Goal: Information Seeking & Learning: Learn about a topic

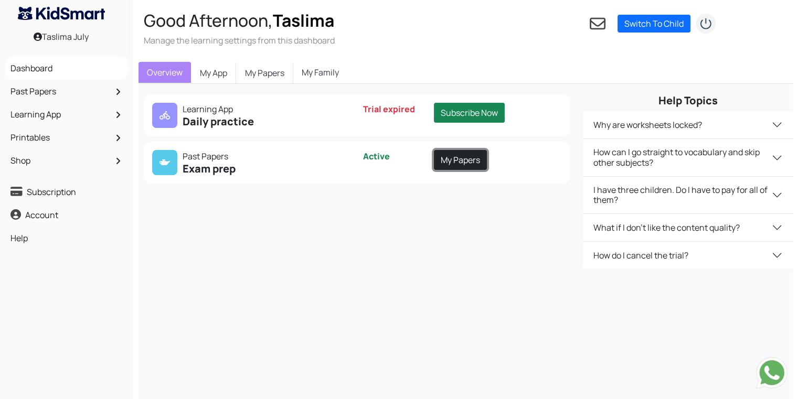
click at [462, 163] on link "My Papers" at bounding box center [460, 160] width 53 height 20
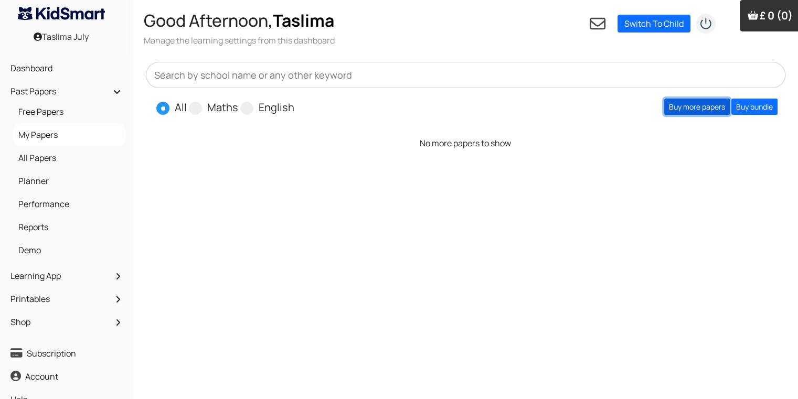
click at [680, 108] on link "Buy more papers" at bounding box center [697, 107] width 66 height 16
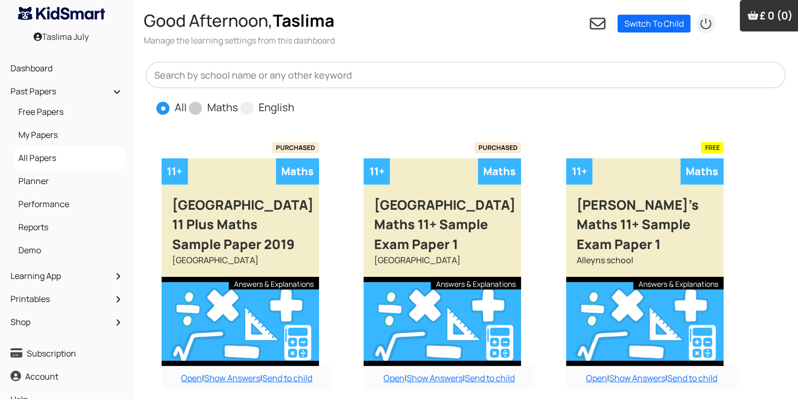
click at [214, 108] on label "Maths" at bounding box center [222, 108] width 31 height 16
click at [238, 106] on input "Maths" at bounding box center [241, 103] width 7 height 7
radio input "true"
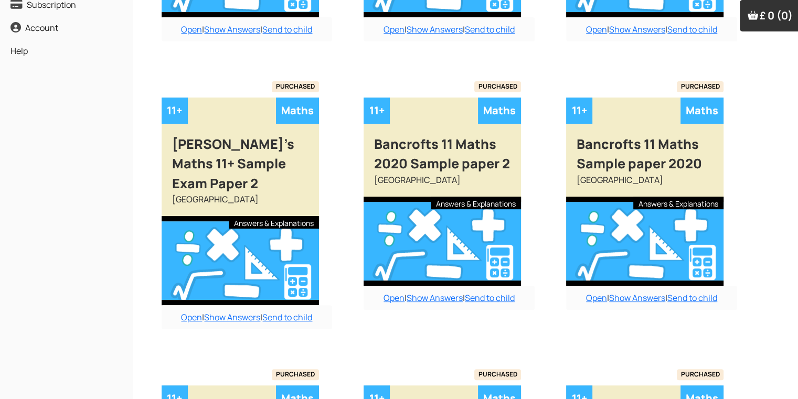
scroll to position [698, 0]
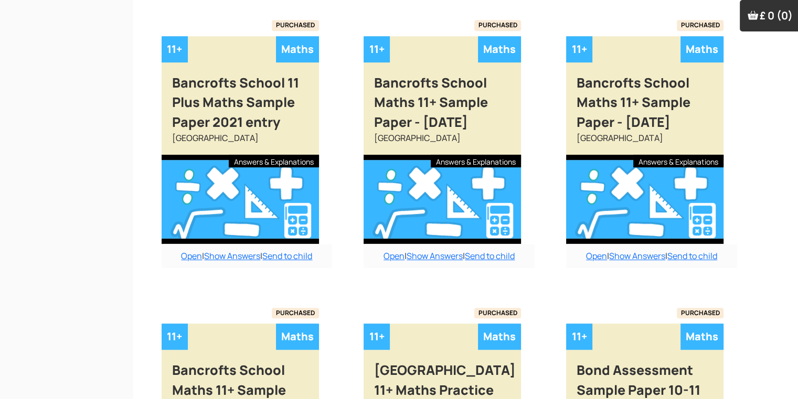
radio input "true"
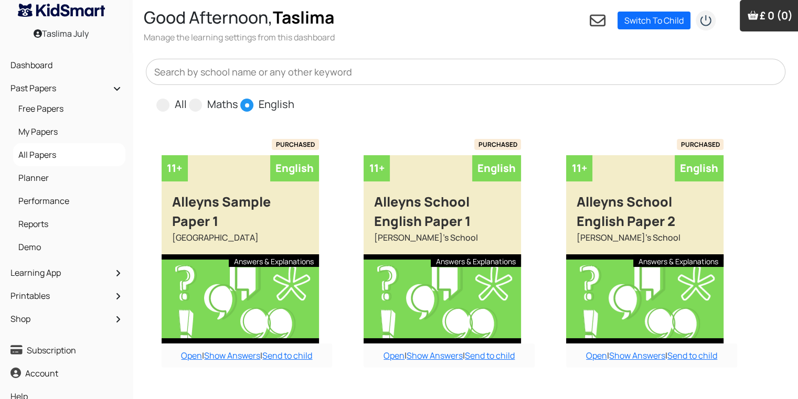
scroll to position [0, 0]
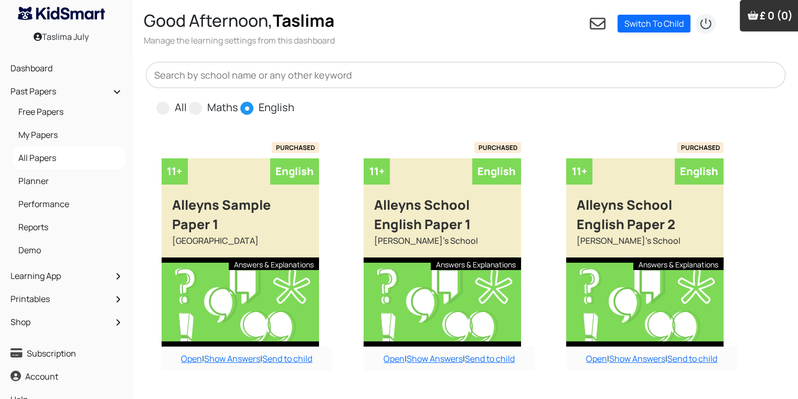
click at [238, 100] on input "Maths" at bounding box center [241, 103] width 7 height 7
radio input "true"
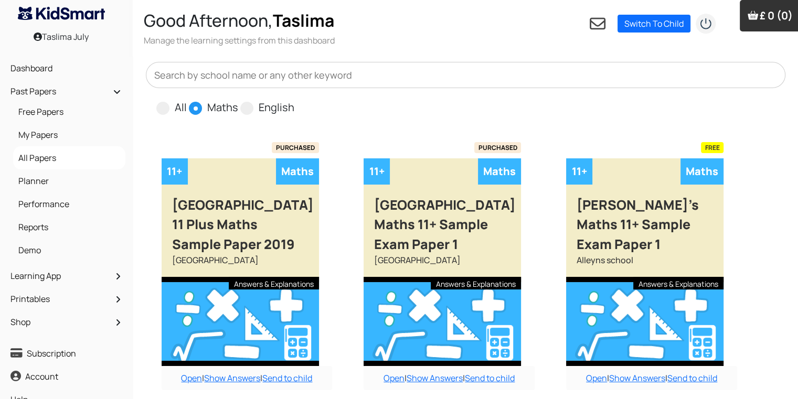
click at [187, 100] on input "All" at bounding box center [190, 103] width 7 height 7
radio input "true"
click at [294, 100] on input "English" at bounding box center [297, 103] width 7 height 7
radio input "true"
click at [238, 100] on input "Maths" at bounding box center [241, 103] width 7 height 7
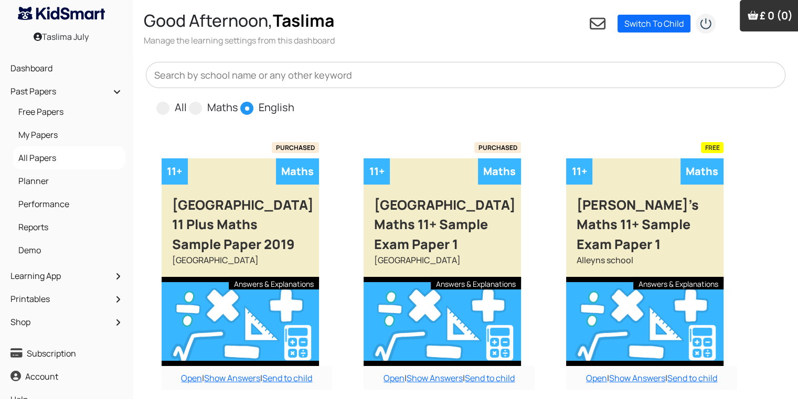
radio input "true"
click at [187, 100] on input "All" at bounding box center [190, 103] width 7 height 7
radio input "true"
click at [294, 100] on input "English" at bounding box center [297, 103] width 7 height 7
radio input "true"
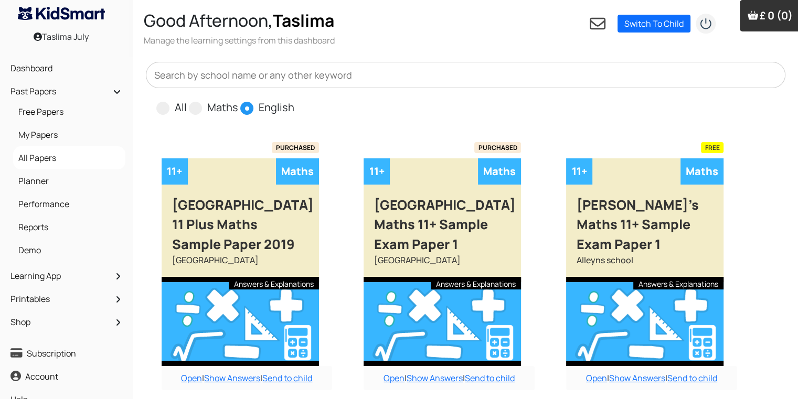
click at [238, 100] on input "Maths" at bounding box center [241, 103] width 7 height 7
radio input "true"
click at [187, 100] on input "All" at bounding box center [190, 103] width 7 height 7
radio input "true"
click at [294, 100] on input "English" at bounding box center [297, 103] width 7 height 7
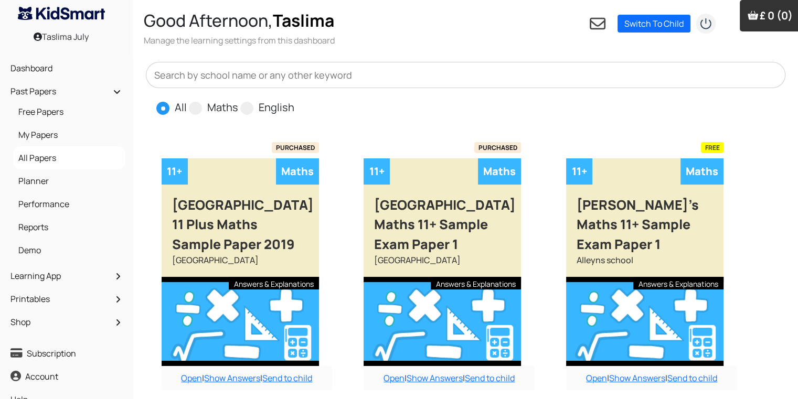
radio input "true"
radio input "false"
click at [238, 100] on input "Maths" at bounding box center [241, 103] width 7 height 7
radio input "true"
click at [187, 100] on input "All" at bounding box center [190, 103] width 7 height 7
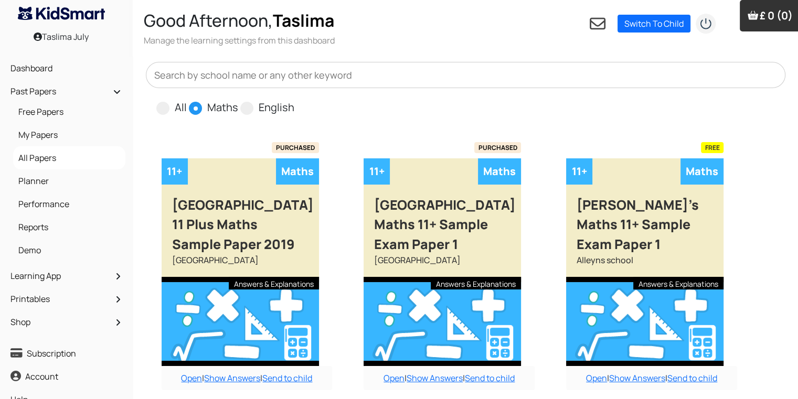
radio input "true"
click at [238, 100] on input "Maths" at bounding box center [241, 103] width 7 height 7
radio input "true"
click at [294, 100] on input "English" at bounding box center [297, 103] width 7 height 7
radio input "true"
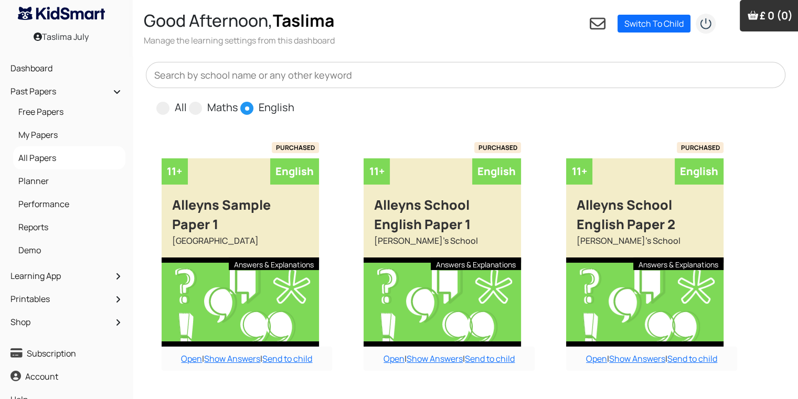
click at [187, 100] on input "All" at bounding box center [190, 103] width 7 height 7
radio input "true"
click at [238, 100] on input "Maths" at bounding box center [241, 103] width 7 height 7
radio input "true"
click at [294, 100] on input "English" at bounding box center [297, 103] width 7 height 7
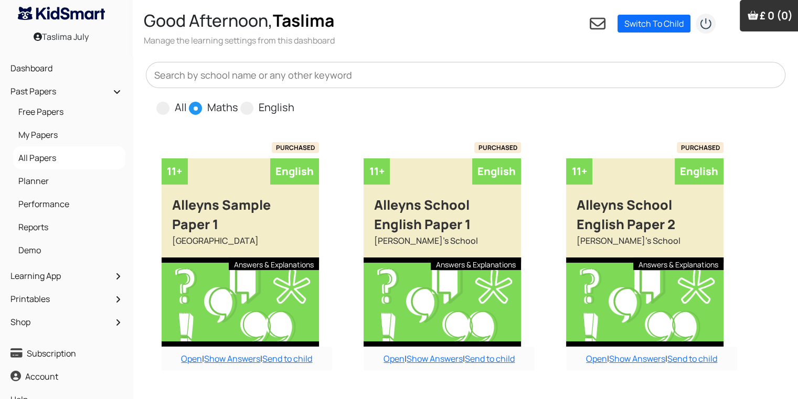
radio input "true"
click at [187, 100] on input "All" at bounding box center [190, 103] width 7 height 7
radio input "true"
click at [238, 100] on input "Maths" at bounding box center [241, 103] width 7 height 7
radio input "true"
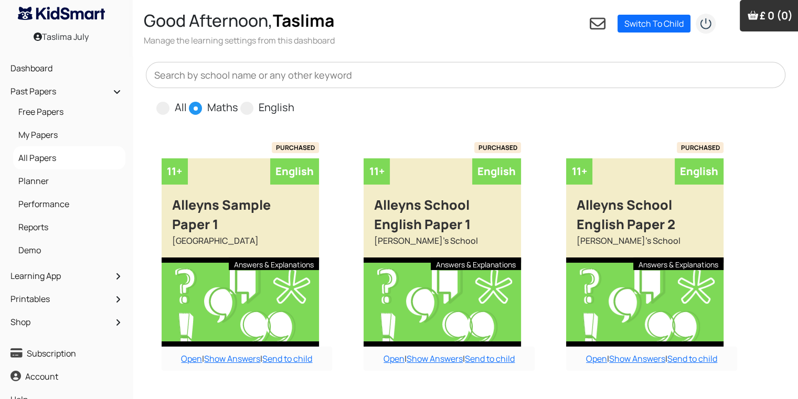
click at [294, 100] on input "English" at bounding box center [297, 103] width 7 height 7
radio input "true"
click at [187, 100] on input "All" at bounding box center [190, 103] width 7 height 7
radio input "true"
click at [238, 100] on input "Maths" at bounding box center [241, 103] width 7 height 7
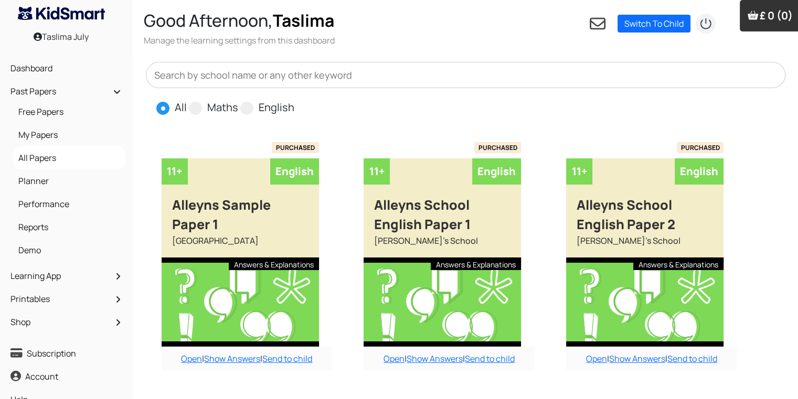
radio input "true"
radio input "false"
click at [294, 100] on input "English" at bounding box center [297, 103] width 7 height 7
radio input "true"
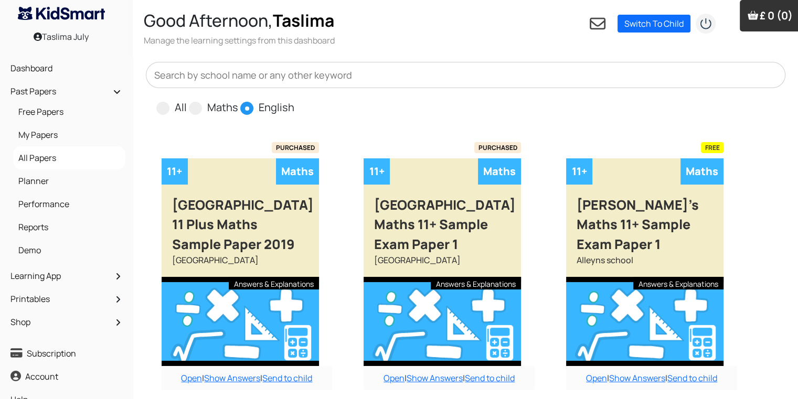
click at [187, 100] on input "All" at bounding box center [190, 103] width 7 height 7
radio input "true"
click at [238, 100] on input "Maths" at bounding box center [241, 103] width 7 height 7
radio input "true"
click at [294, 100] on input "English" at bounding box center [297, 103] width 7 height 7
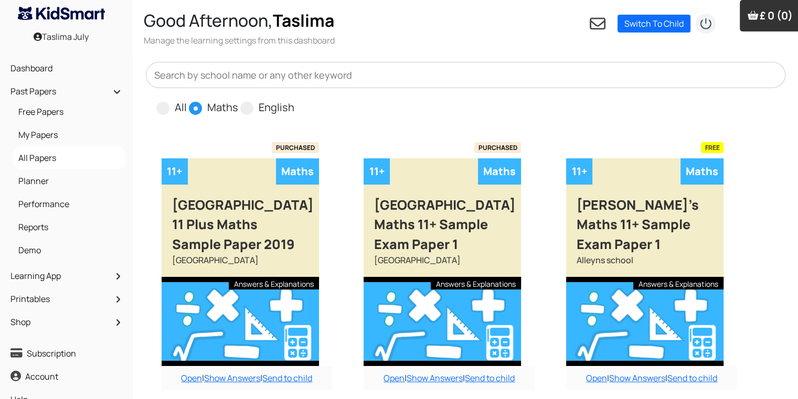
radio input "true"
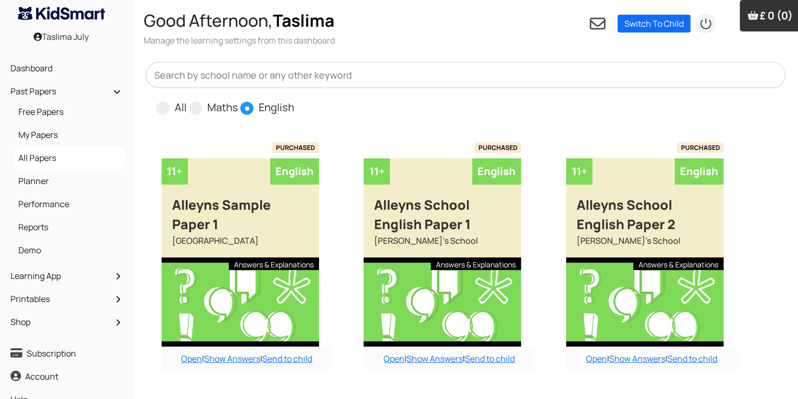
click at [187, 100] on input "All" at bounding box center [190, 103] width 7 height 7
radio input "true"
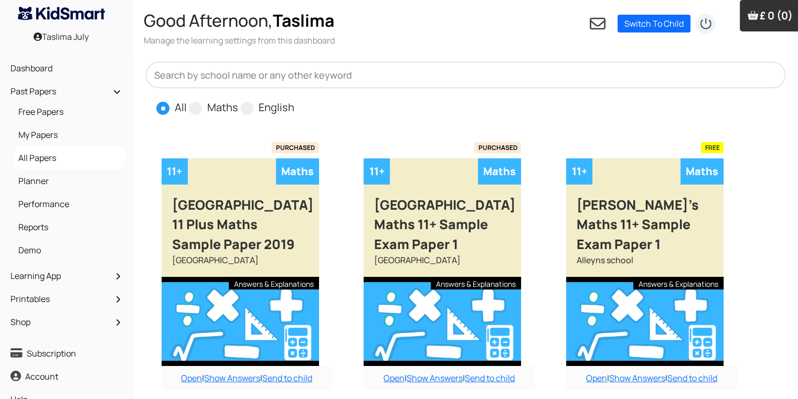
click at [238, 100] on input "Maths" at bounding box center [241, 103] width 7 height 7
radio input "true"
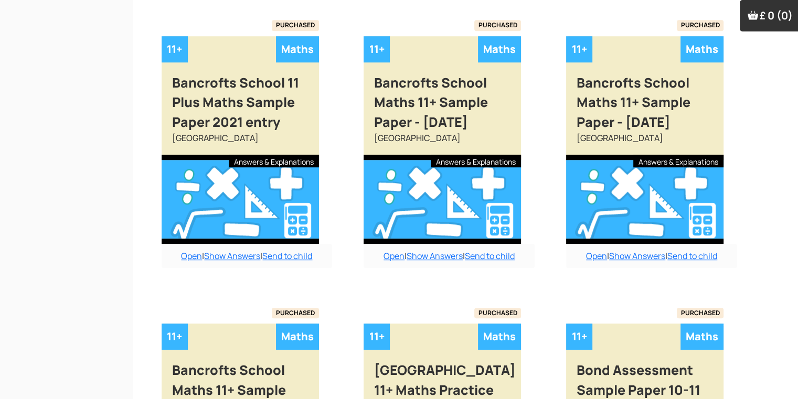
scroll to position [919, 0]
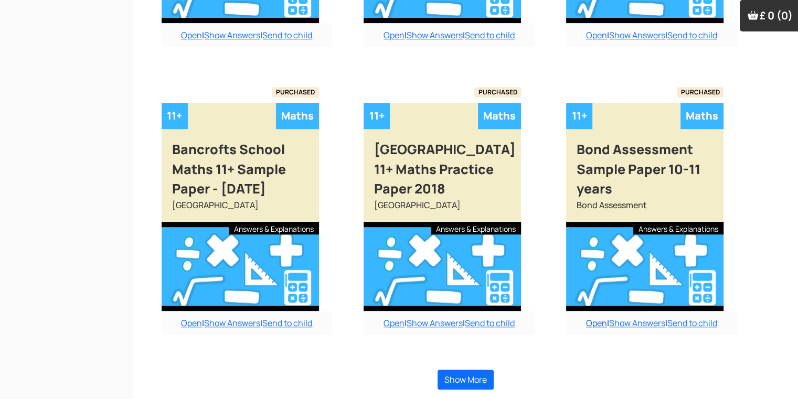
click at [594, 323] on link "Open" at bounding box center [596, 323] width 21 height 12
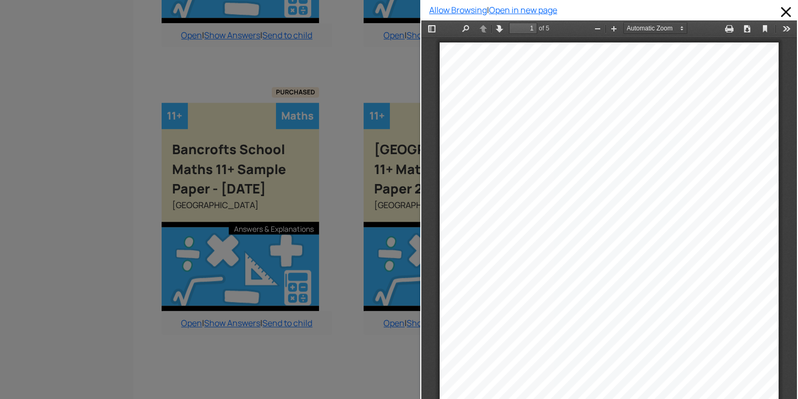
drag, startPoint x: 777, startPoint y: 400, endPoint x: 244, endPoint y: 376, distance: 533.0
type input "2"
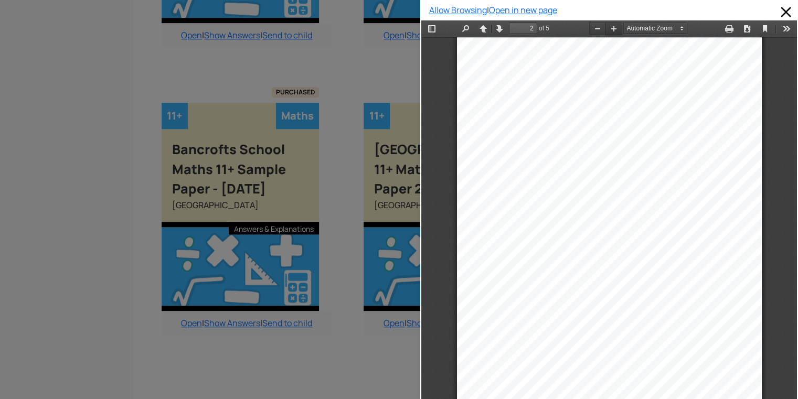
click at [609, 28] on button "Zoom In" at bounding box center [613, 28] width 17 height 13
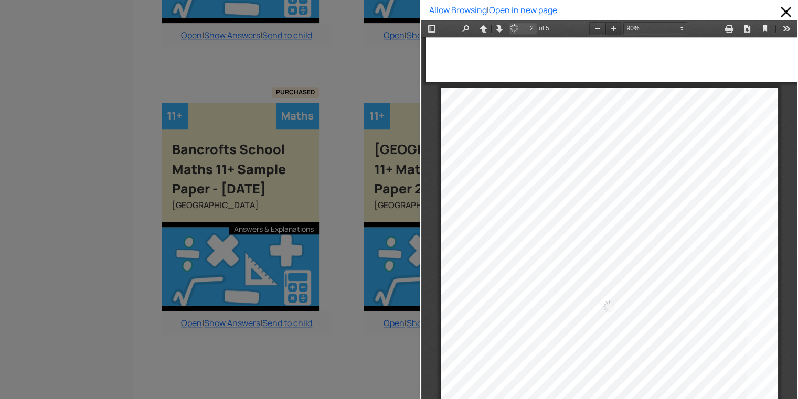
scroll to position [541, 0]
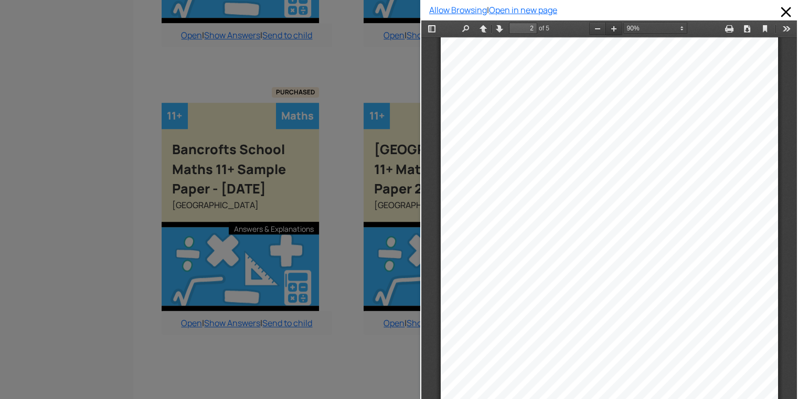
click at [607, 28] on button "Zoom In" at bounding box center [613, 28] width 17 height 13
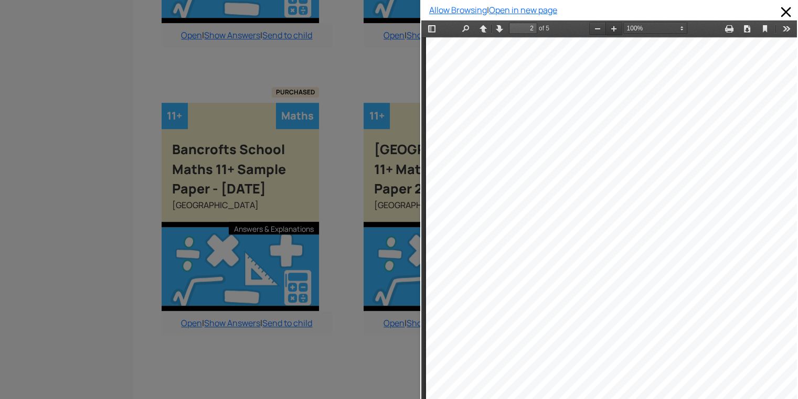
click at [607, 29] on button "Zoom In" at bounding box center [613, 28] width 17 height 13
select select "custom"
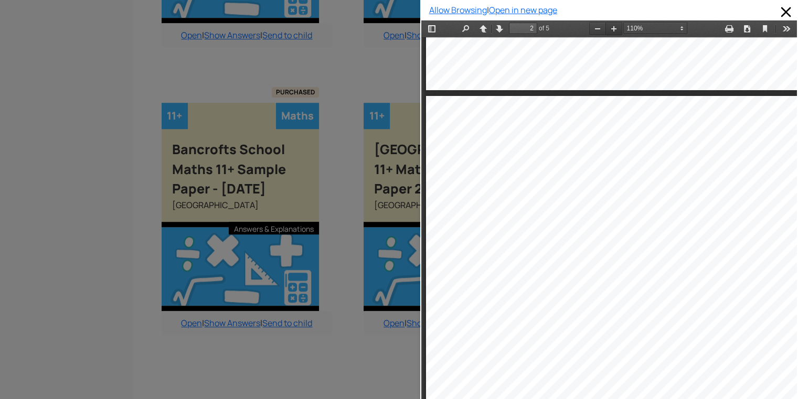
scroll to position [658, 0]
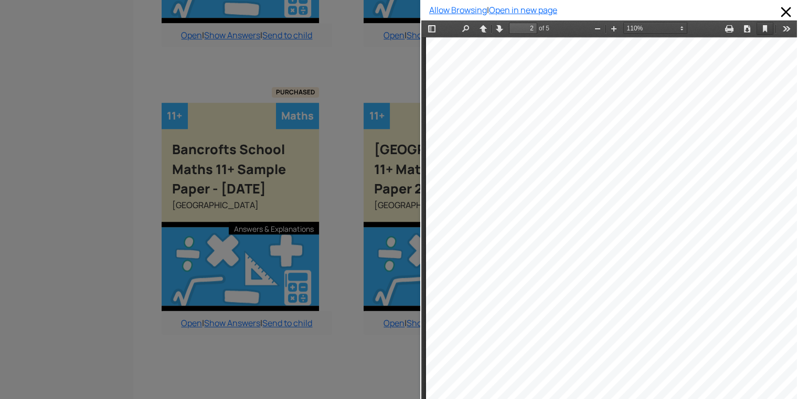
click at [757, 27] on link "Current View" at bounding box center [764, 28] width 17 height 13
drag, startPoint x: 772, startPoint y: 213, endPoint x: 743, endPoint y: 108, distance: 109.8
click at [743, 108] on div "1–3 Multiply each number in the oval by 100 and write the answer in the square.…" at bounding box center [632, 281] width 412 height 536
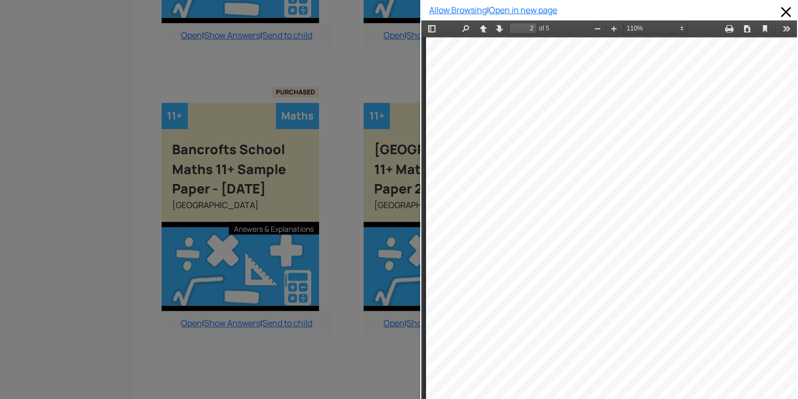
type input "1"
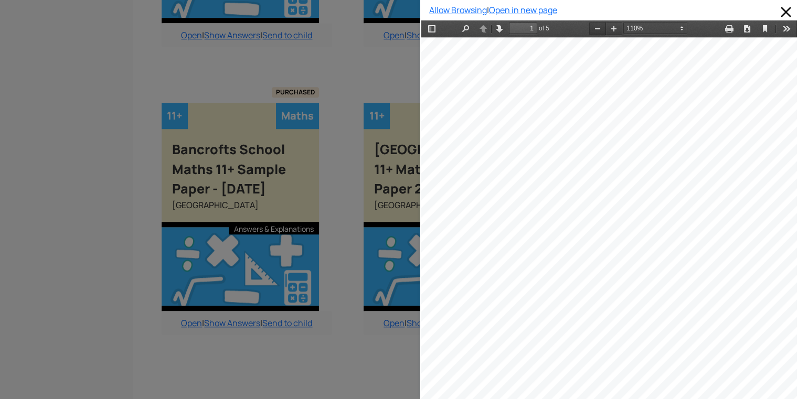
click at [594, 26] on button "Zoom Out" at bounding box center [597, 28] width 17 height 13
select select "1"
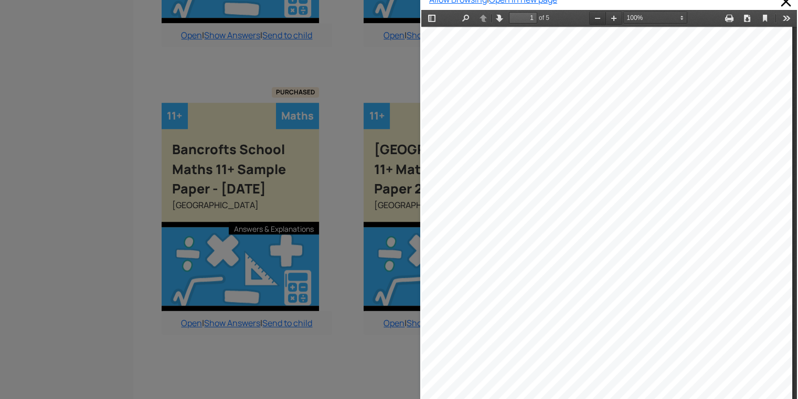
scroll to position [40, 65]
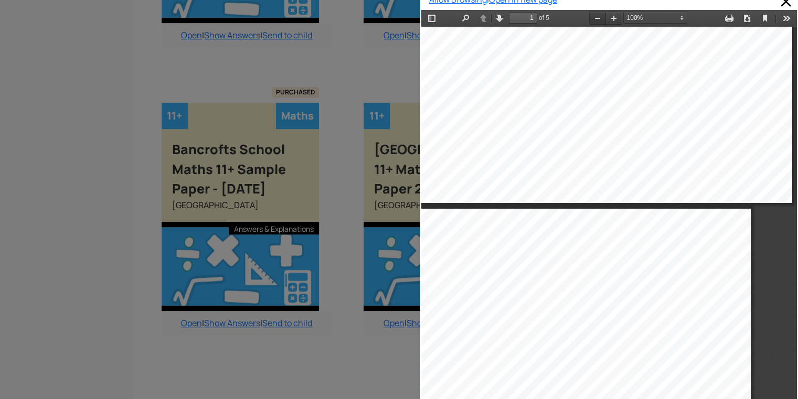
type input "2"
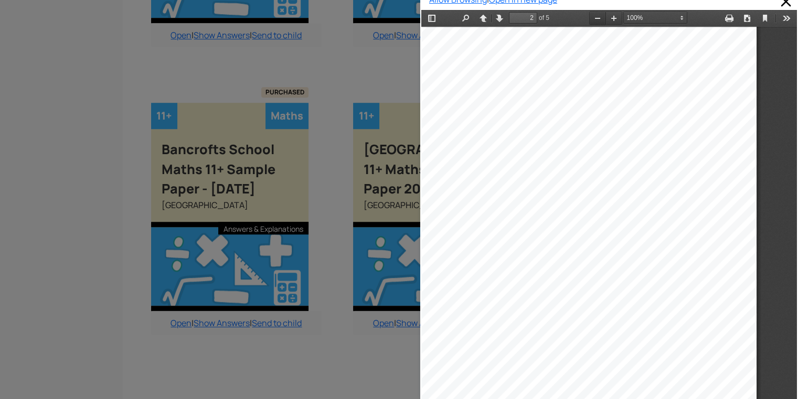
scroll to position [606, 23]
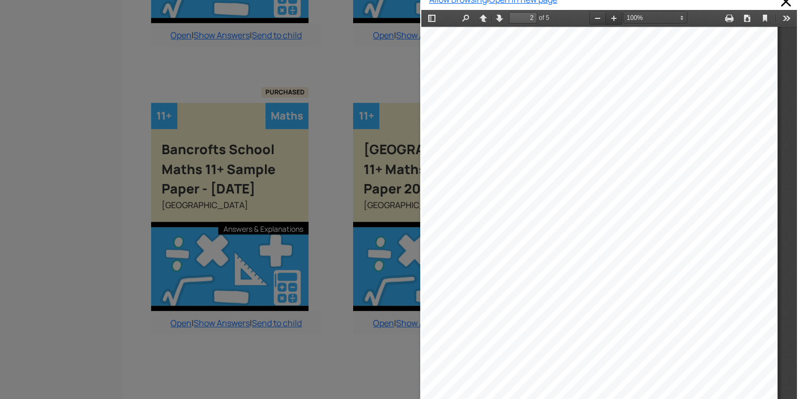
click at [610, 18] on button "Zoom In" at bounding box center [613, 18] width 17 height 13
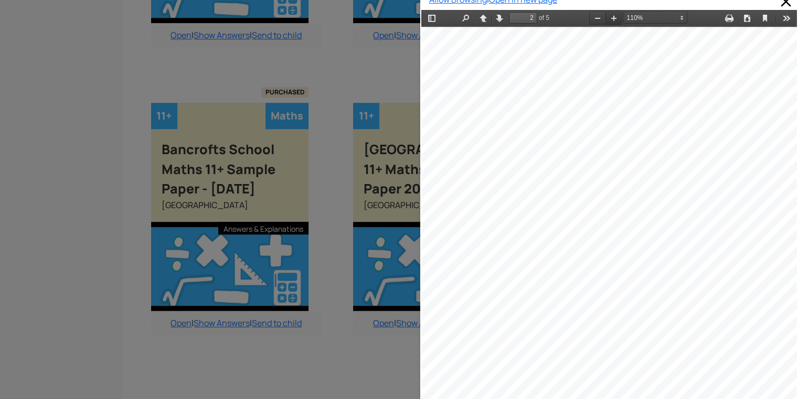
click at [610, 18] on button "Zoom In" at bounding box center [613, 18] width 17 height 13
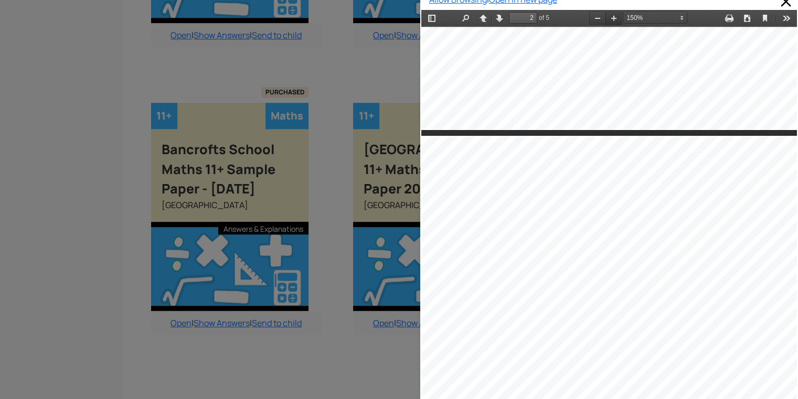
scroll to position [904, 33]
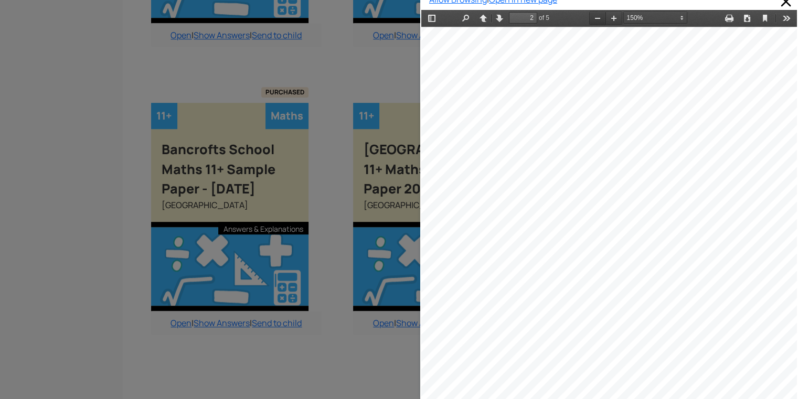
click at [591, 18] on button "Zoom Out" at bounding box center [597, 18] width 17 height 13
select select "custom"
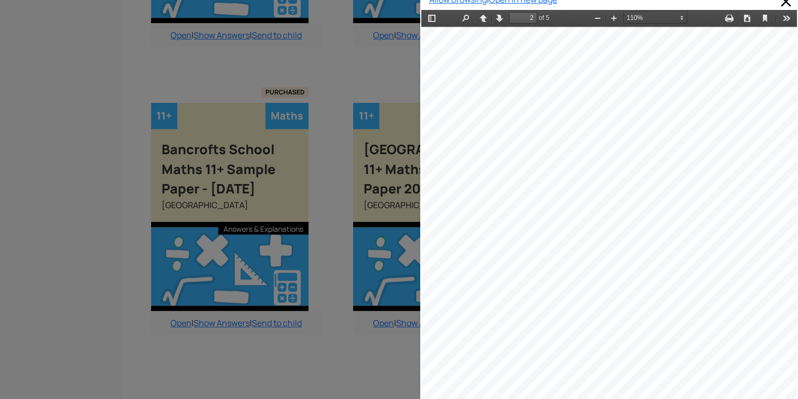
click at [571, 150] on div "1–3 Multiply each number in the oval by 100 and write the answer in the square.…" at bounding box center [607, 287] width 412 height 536
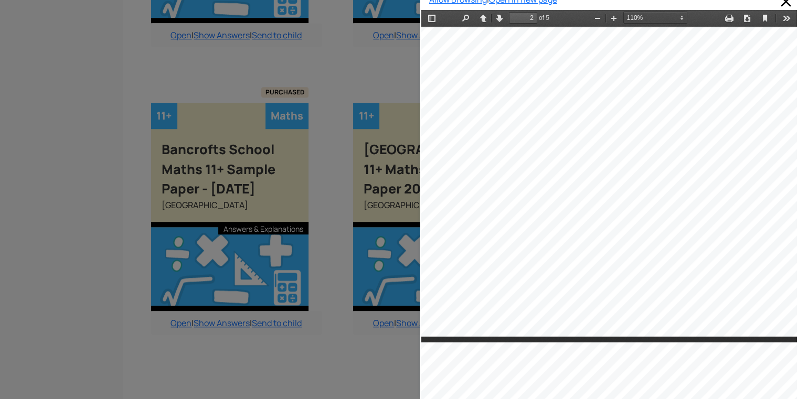
scroll to position [896, 25]
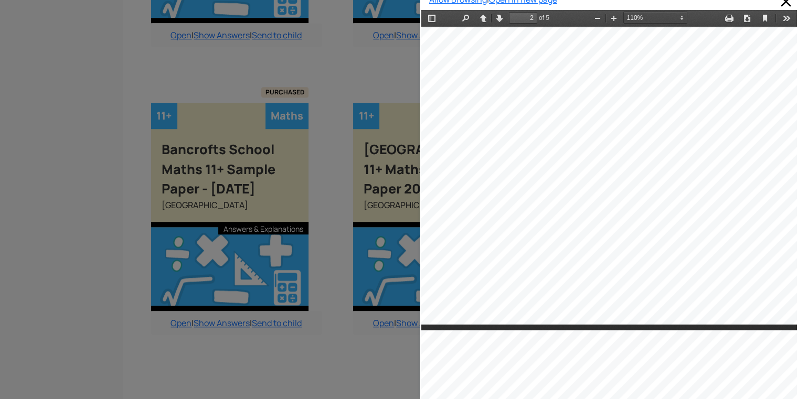
drag, startPoint x: 508, startPoint y: 258, endPoint x: 630, endPoint y: 257, distance: 122.2
click at [630, 257] on div "1–3 Multiply each number in the oval by 100 and write the answer in the square.…" at bounding box center [607, 57] width 412 height 536
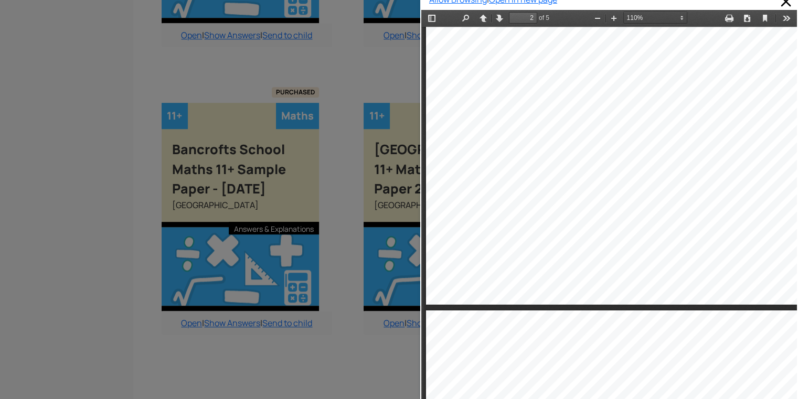
scroll to position [917, 0]
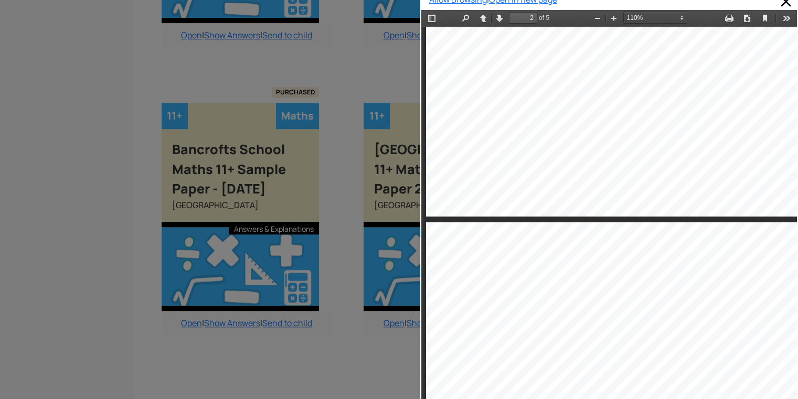
type input "1"
select select "custom"
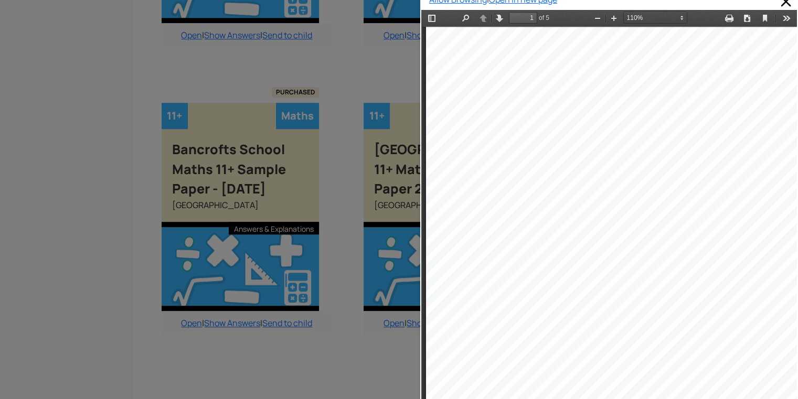
scroll to position [0, 0]
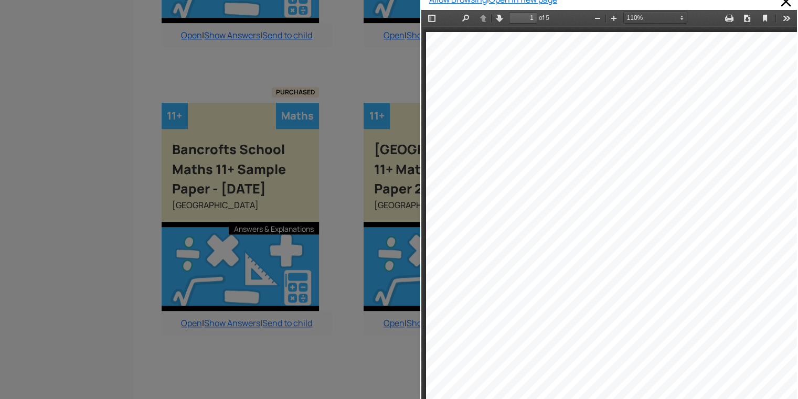
drag, startPoint x: 783, startPoint y: 169, endPoint x: 1222, endPoint y: 59, distance: 452.8
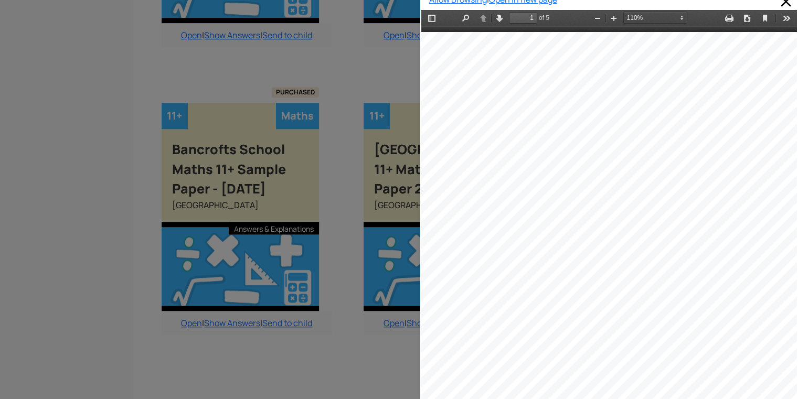
scroll to position [0, 42]
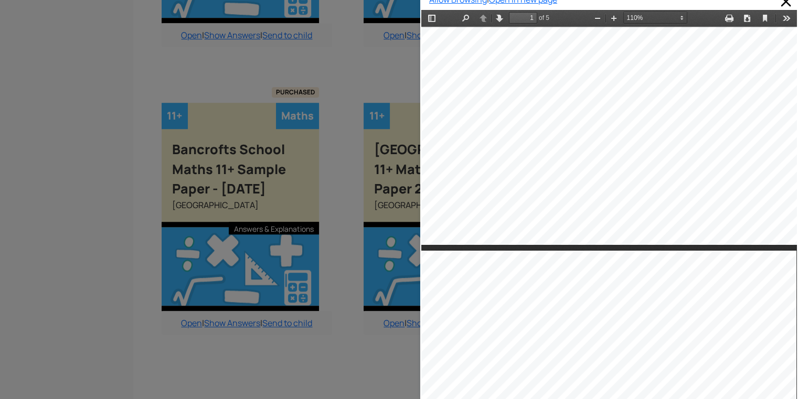
type input "2"
select select "custom"
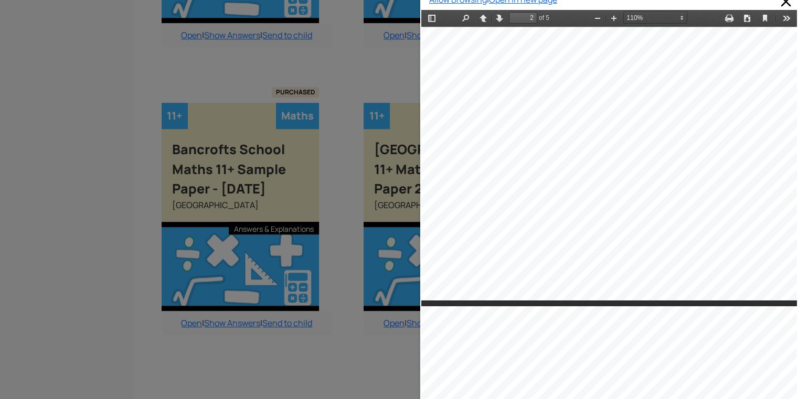
scroll to position [944, 21]
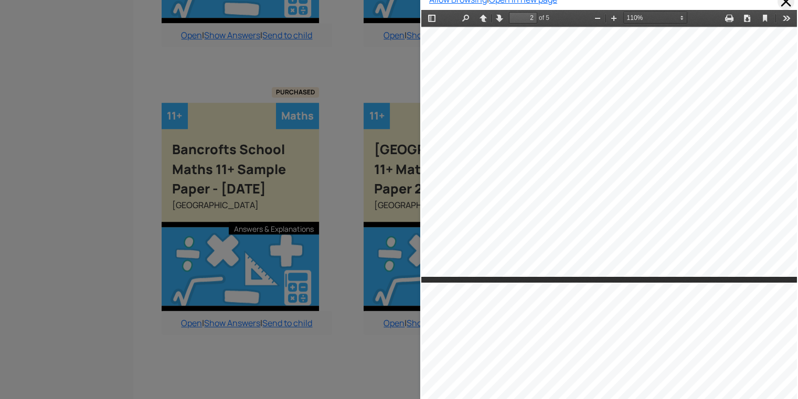
click at [777, 1] on span at bounding box center [785, 1] width 17 height 17
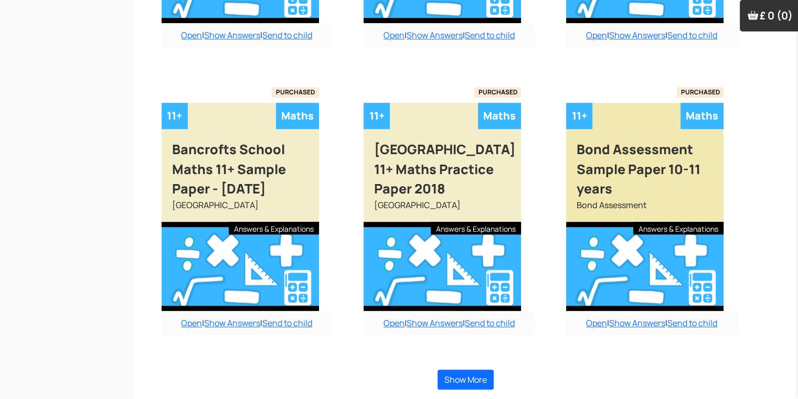
click at [678, 170] on div "Bond Assessment Sample Paper 10-11 years" at bounding box center [644, 164] width 157 height 70
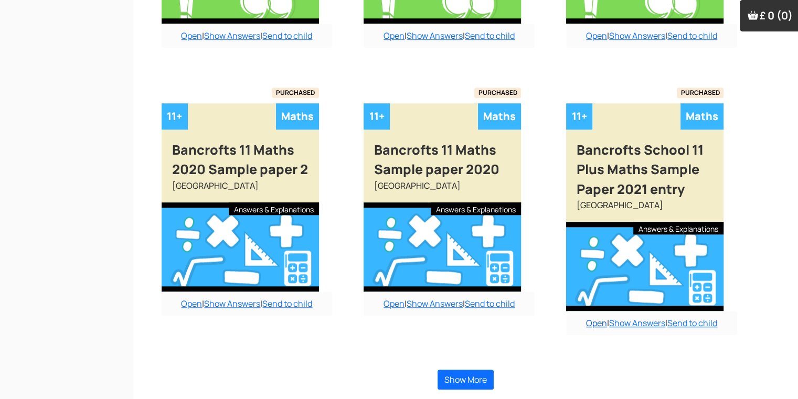
click at [591, 327] on link "Open" at bounding box center [596, 323] width 21 height 12
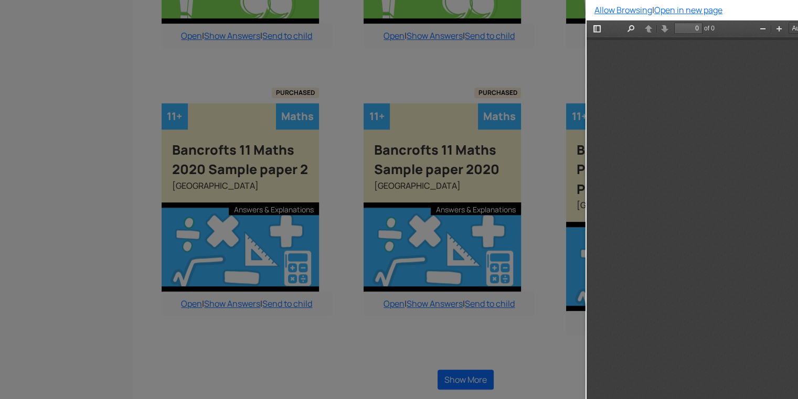
type input "1"
select select "custom"
type input "24"
select select "custom"
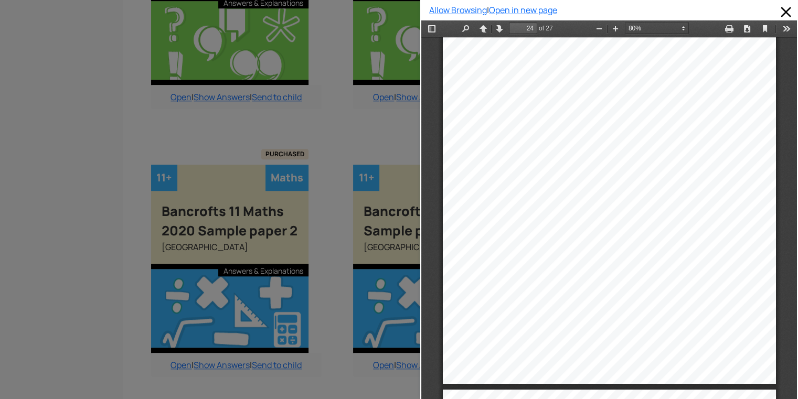
scroll to position [836, 10]
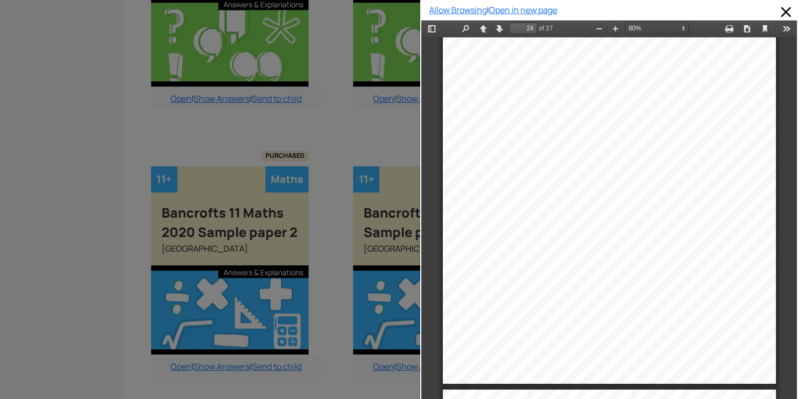
type input "23"
select select "custom"
type input "21"
select select "custom"
type input "20"
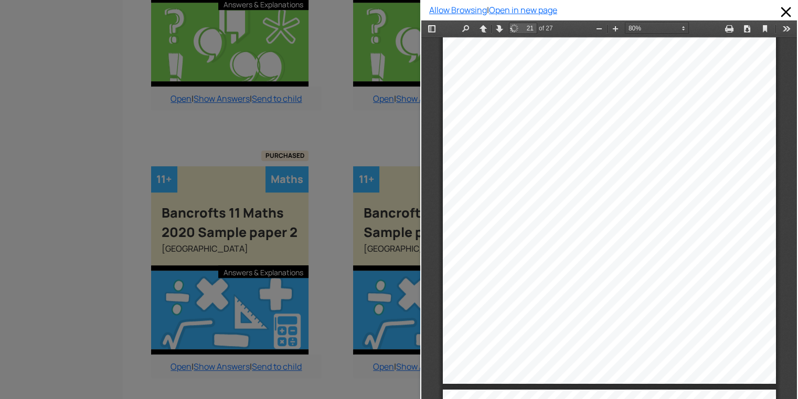
select select "custom"
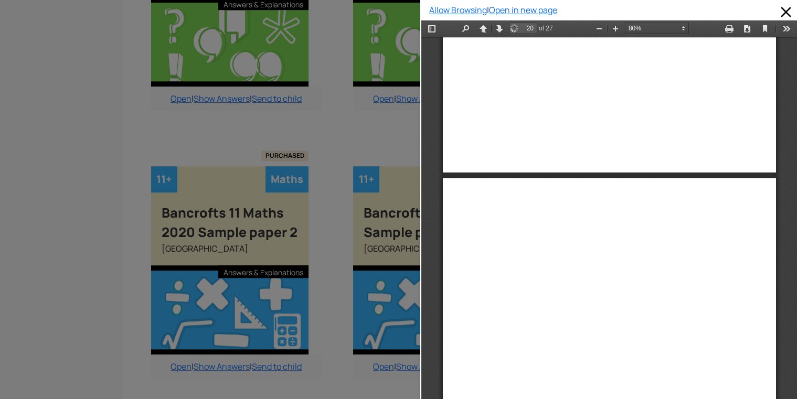
type input "19"
select select "custom"
type input "18"
select select "custom"
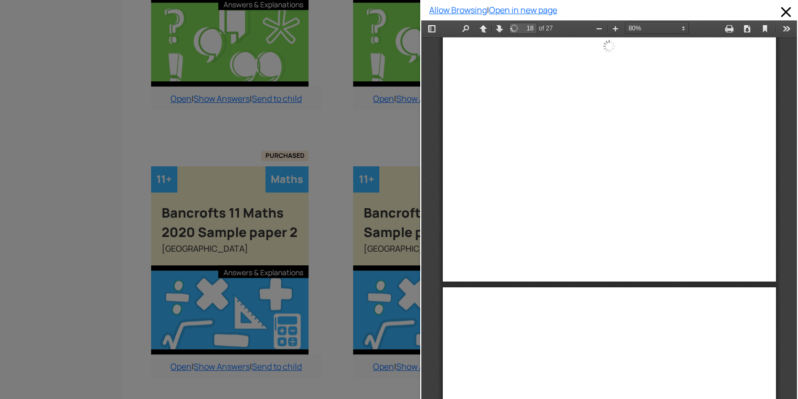
type input "17"
select select "custom"
type input "16"
select select "custom"
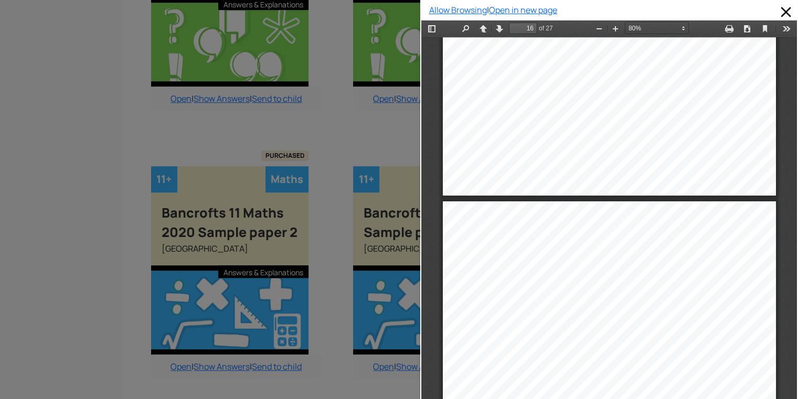
type input "15"
select select "custom"
type input "13"
select select "custom"
type input "12"
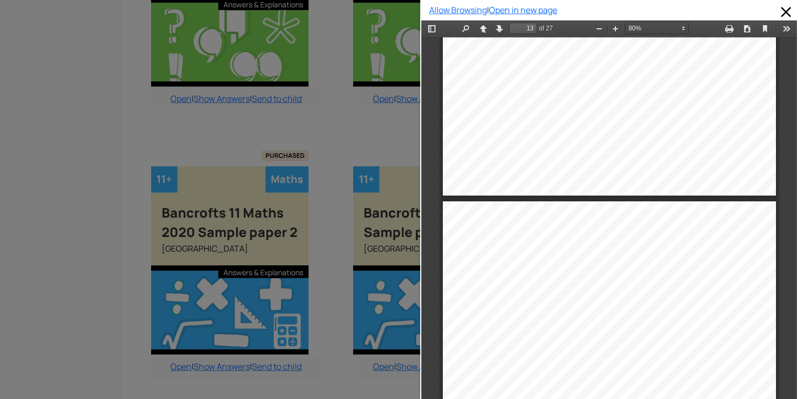
select select "custom"
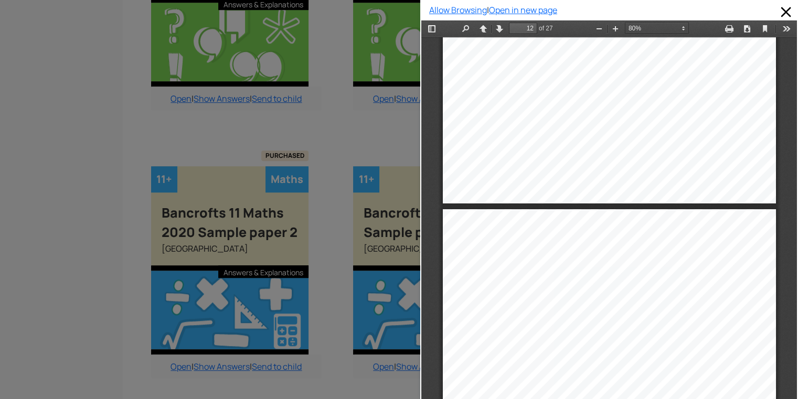
type input "11"
select select "custom"
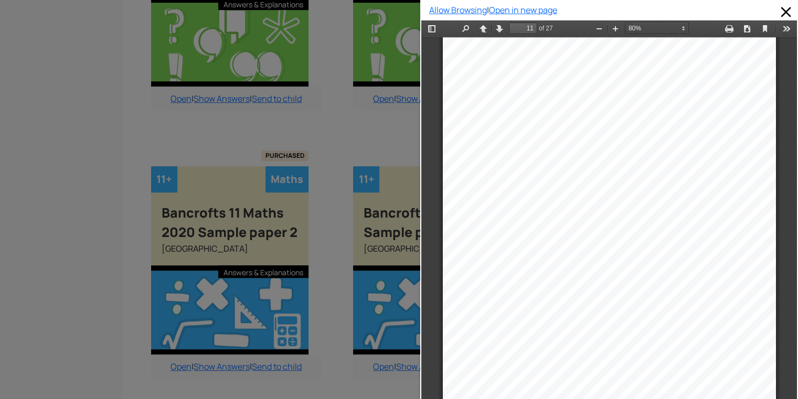
type input "10"
select select "custom"
type input "11"
select select "custom"
type input "12"
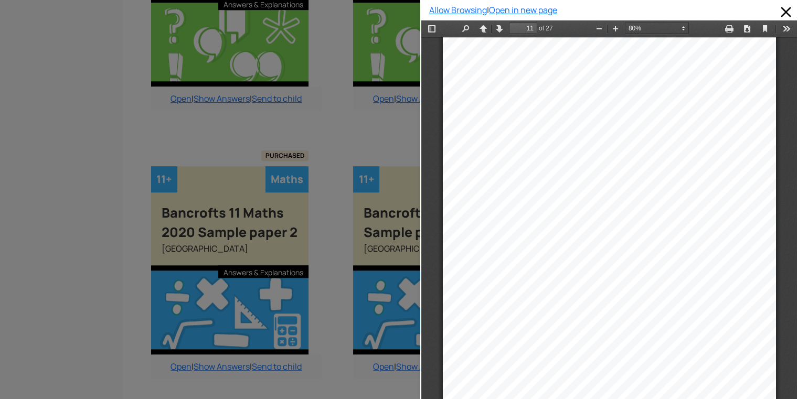
select select "custom"
type input "13"
select select "custom"
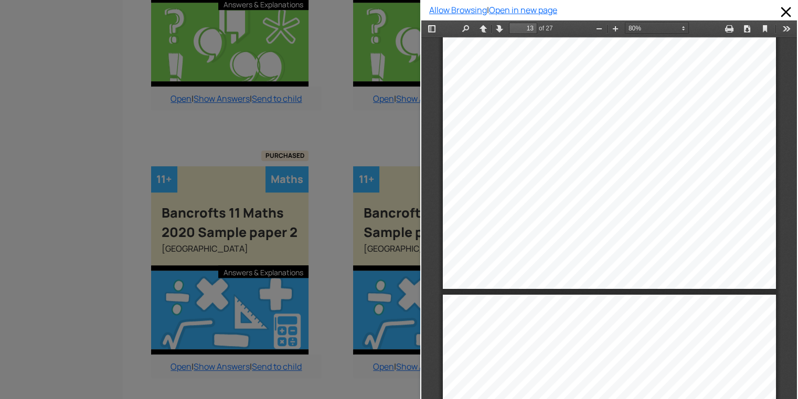
type input "14"
select select "custom"
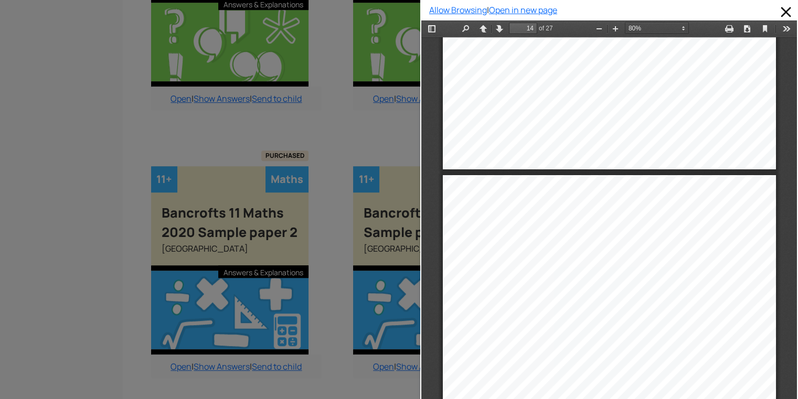
click at [789, 221] on div "Allow Browsing | Open in new page" at bounding box center [609, 199] width 378 height 399
type input "13"
select select "custom"
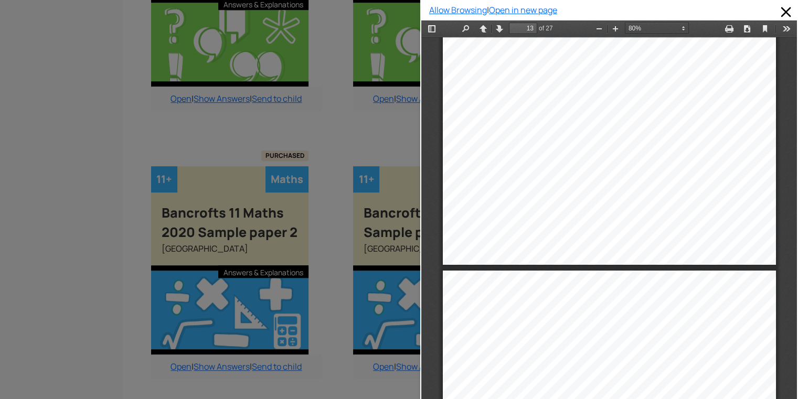
type input "12"
select select "custom"
type input "10"
select select "custom"
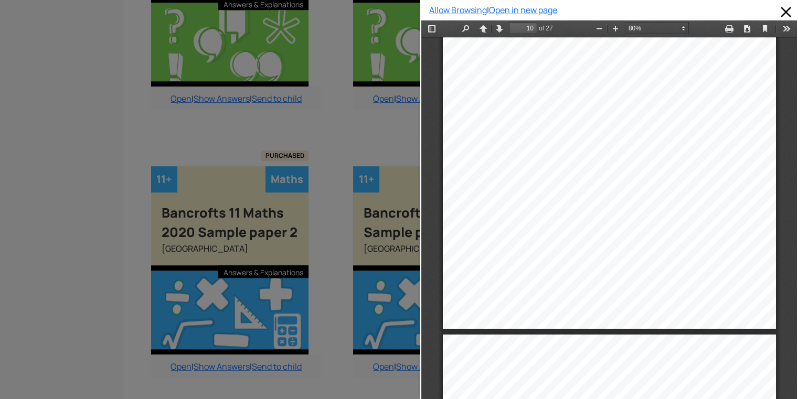
type input "9"
select select "custom"
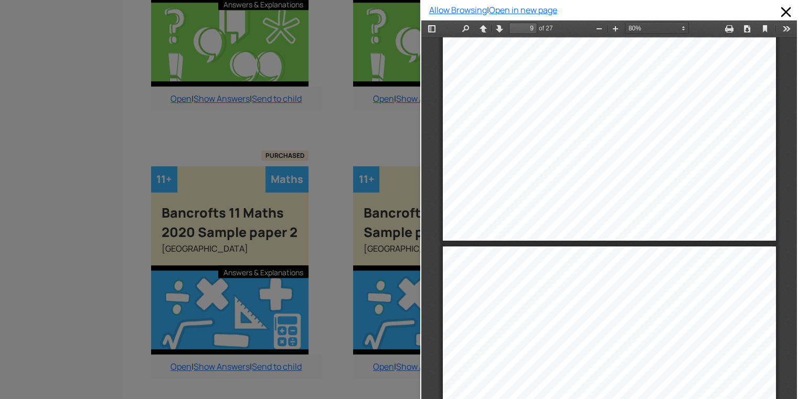
type input "10"
select select "custom"
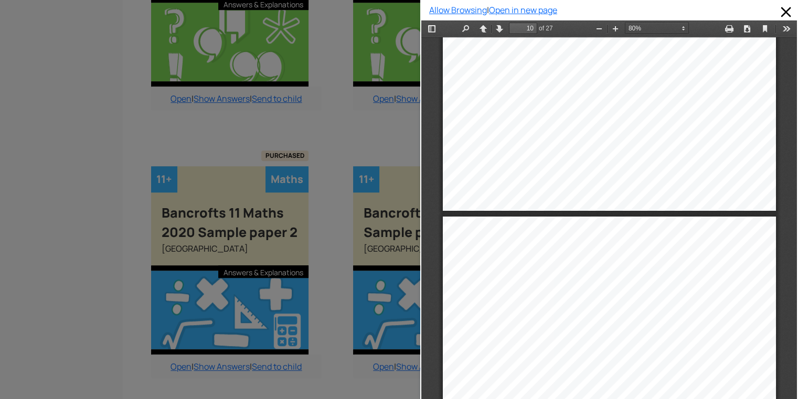
type input "9"
select select "custom"
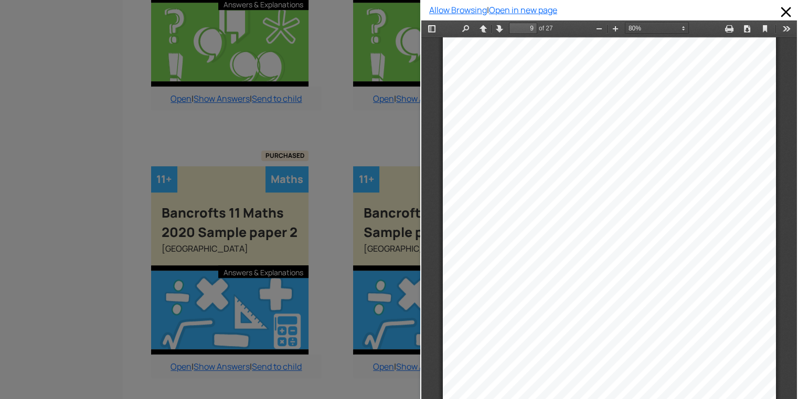
type input "8"
select select "custom"
drag, startPoint x: 787, startPoint y: 222, endPoint x: 1223, endPoint y: 168, distance: 438.8
click at [377, 213] on div at bounding box center [210, 199] width 420 height 399
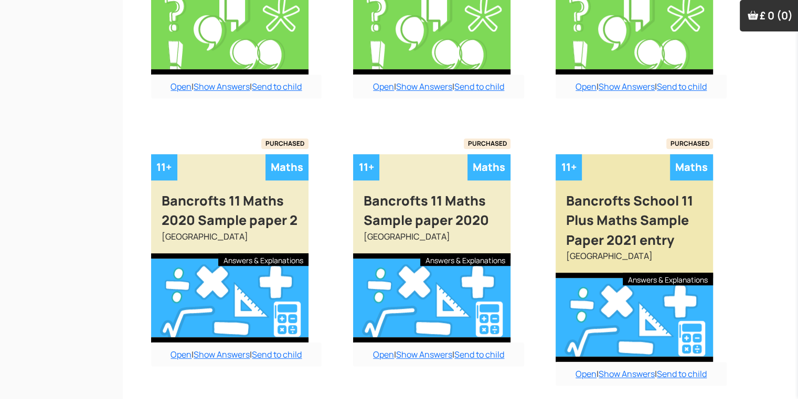
scroll to position [899, 10]
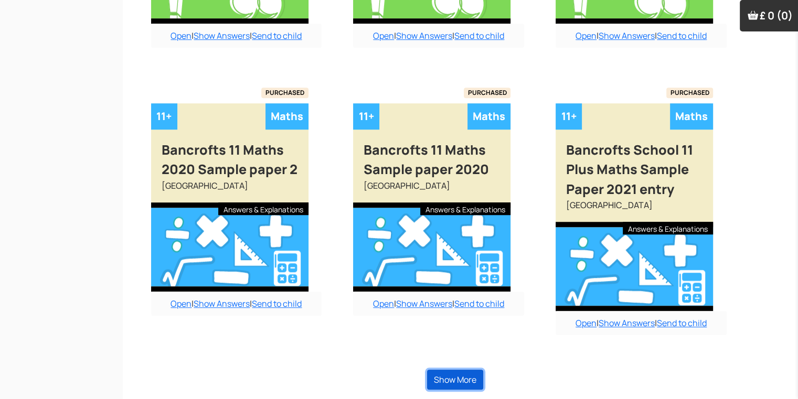
click at [469, 379] on button "Show More" at bounding box center [455, 380] width 56 height 20
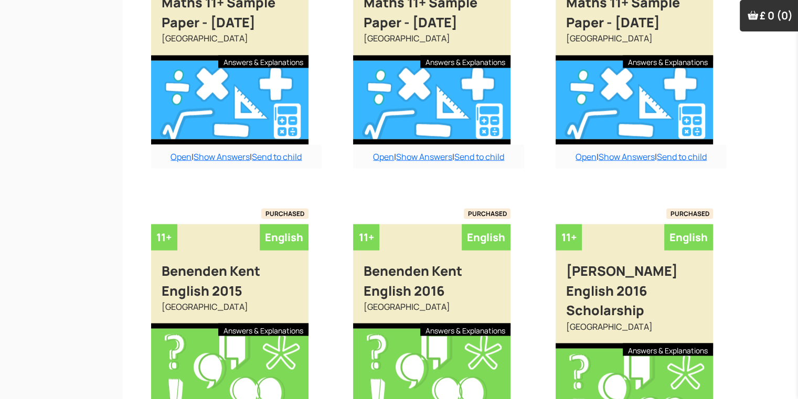
scroll to position [2011, 10]
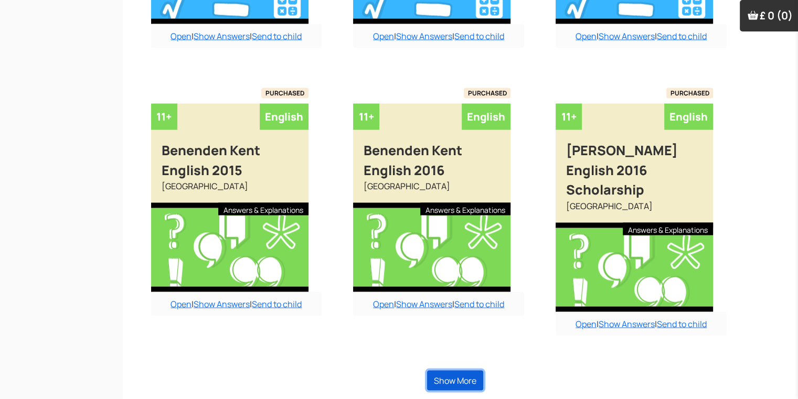
click at [469, 379] on button "Show More" at bounding box center [455, 381] width 56 height 20
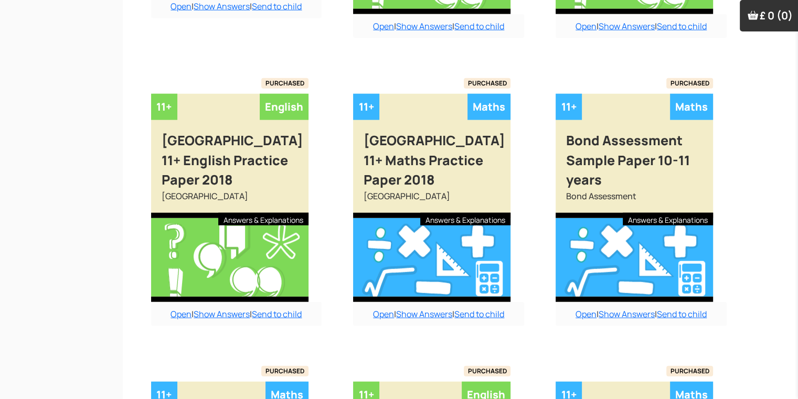
scroll to position [2598, 10]
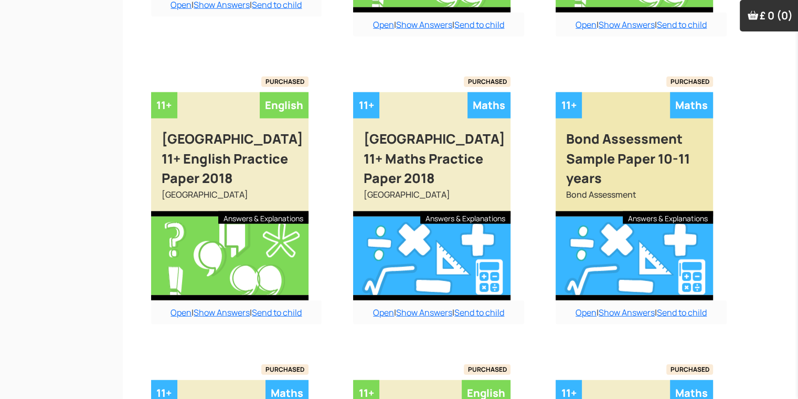
click at [632, 260] on div at bounding box center [634, 255] width 157 height 89
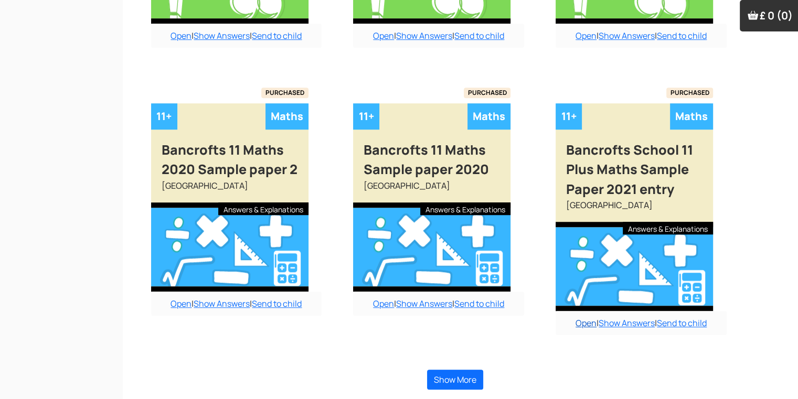
click at [579, 324] on link "Open" at bounding box center [585, 323] width 21 height 12
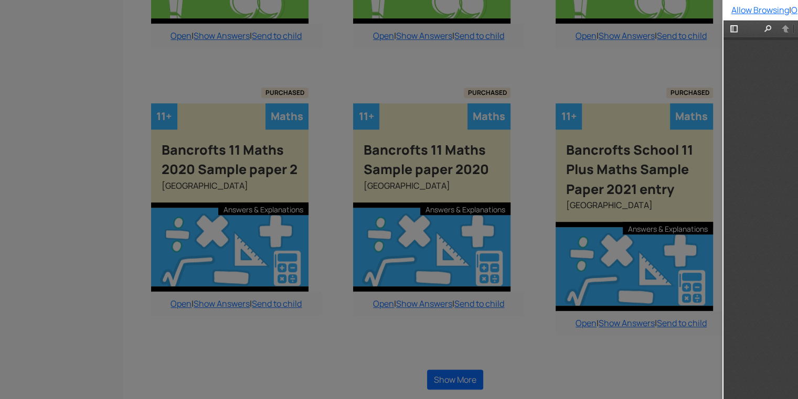
type input "1"
select select "custom"
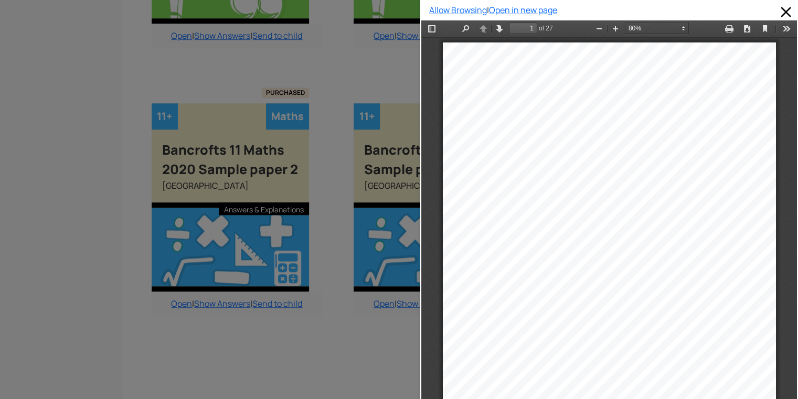
scroll to position [899, 10]
type input "2"
select select "custom"
type input "3"
select select "custom"
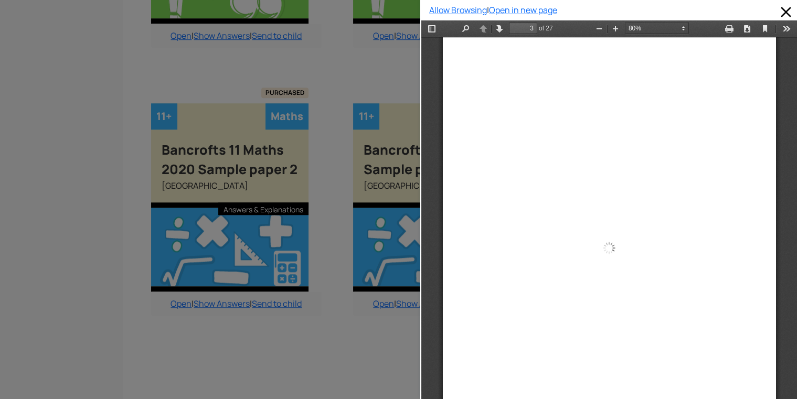
type input "4"
select select "custom"
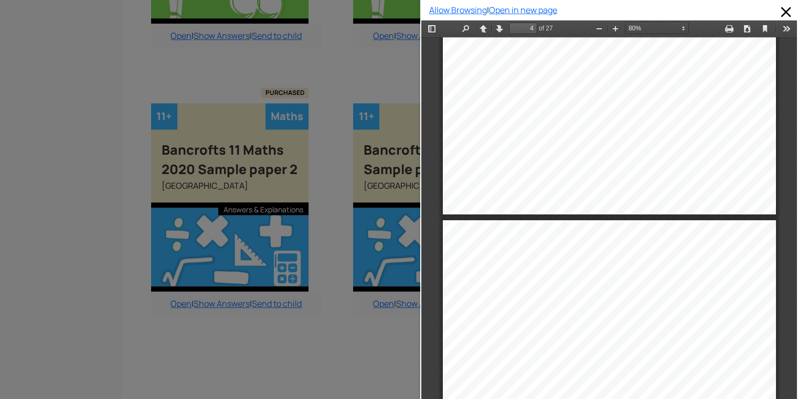
type input "3"
select select "custom"
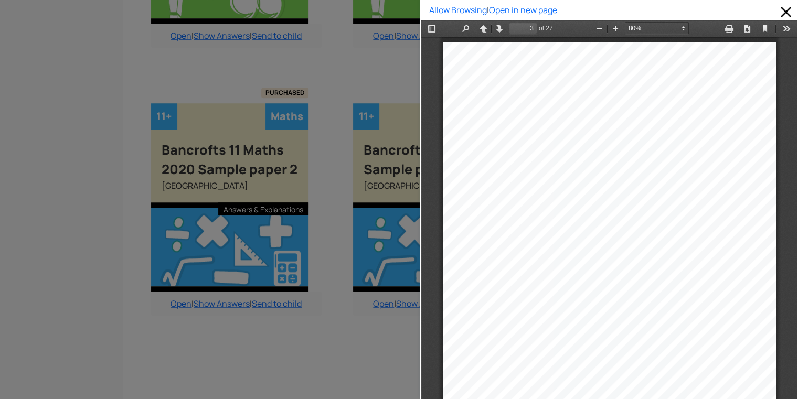
scroll to position [984, 0]
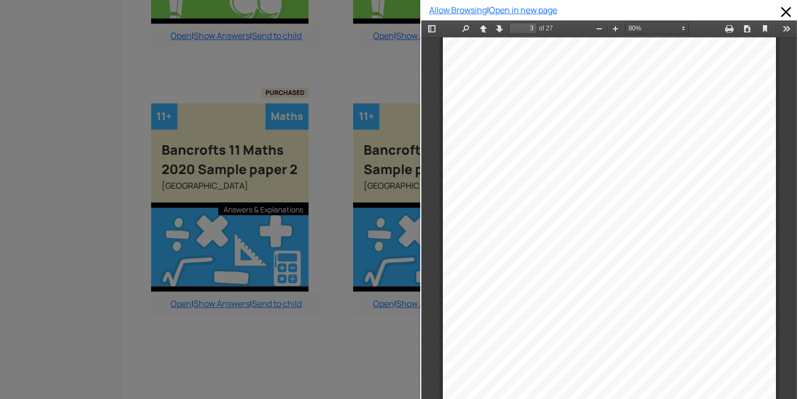
drag, startPoint x: 370, startPoint y: 334, endPoint x: 358, endPoint y: 327, distance: 14.1
click at [358, 327] on div at bounding box center [210, 199] width 420 height 399
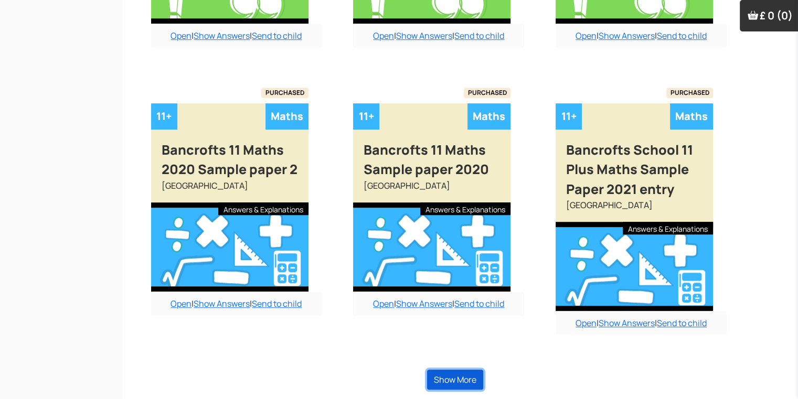
click at [467, 373] on button "Show More" at bounding box center [455, 380] width 56 height 20
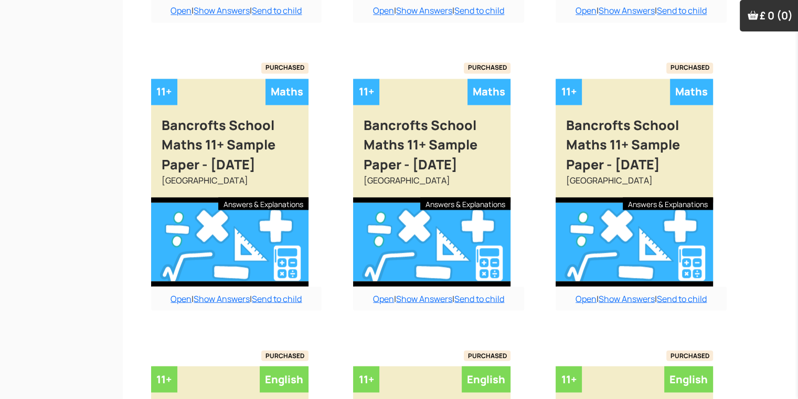
scroll to position [2011, 10]
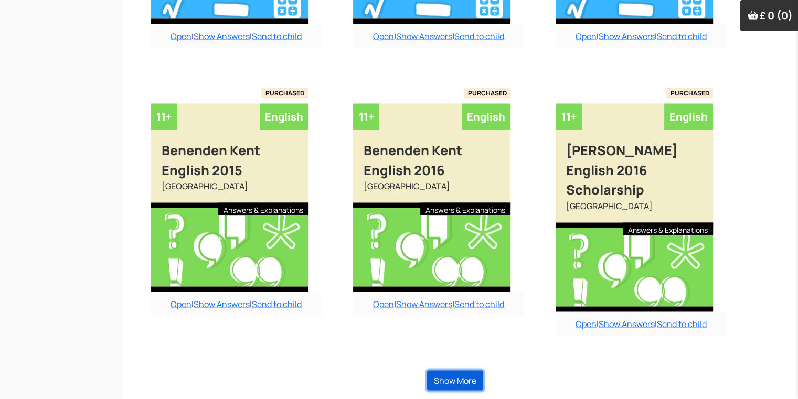
click at [449, 380] on button "Show More" at bounding box center [455, 381] width 56 height 20
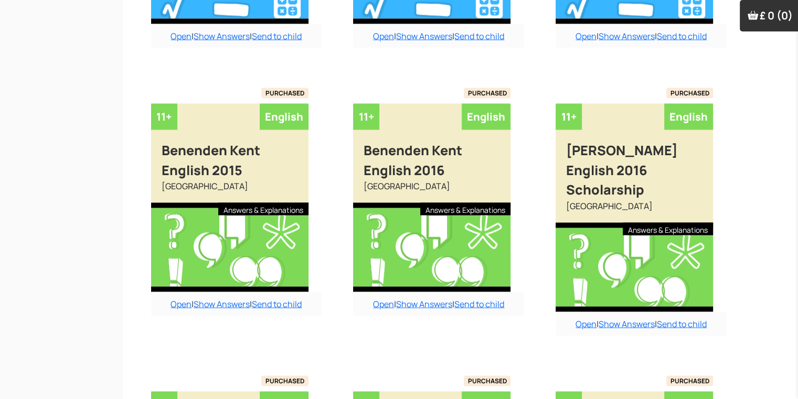
click at [449, 380] on div "PURCHASED" at bounding box center [431, 381] width 157 height 10
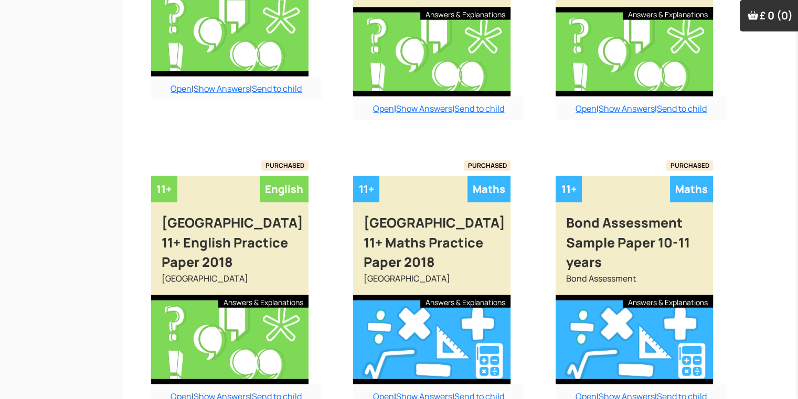
scroll to position [2556, 10]
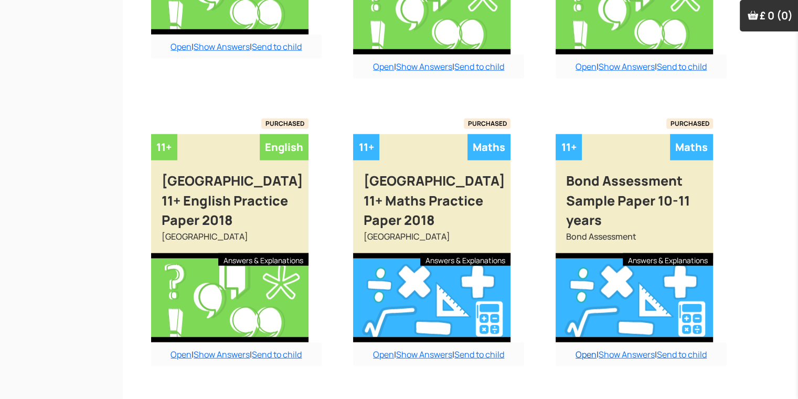
click at [583, 351] on link "Open" at bounding box center [585, 355] width 21 height 12
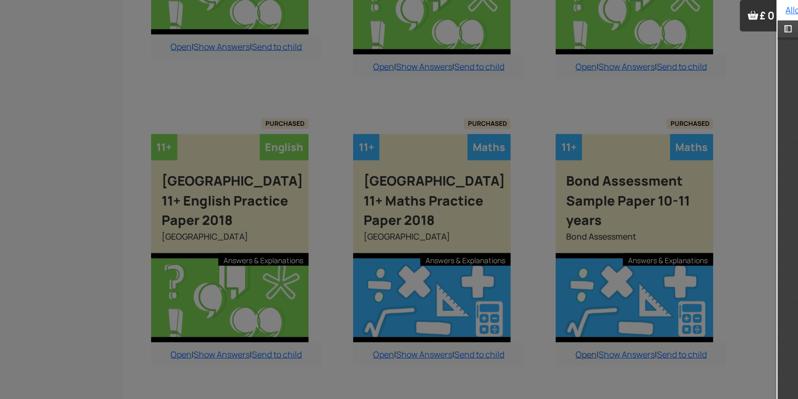
scroll to position [0, 0]
type input "1"
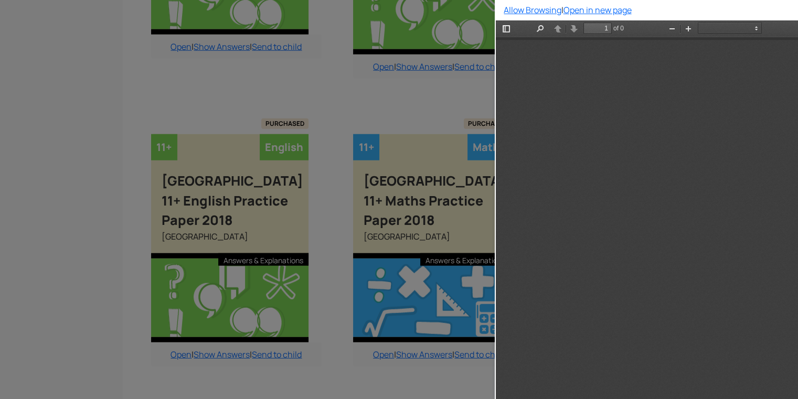
select select "custom"
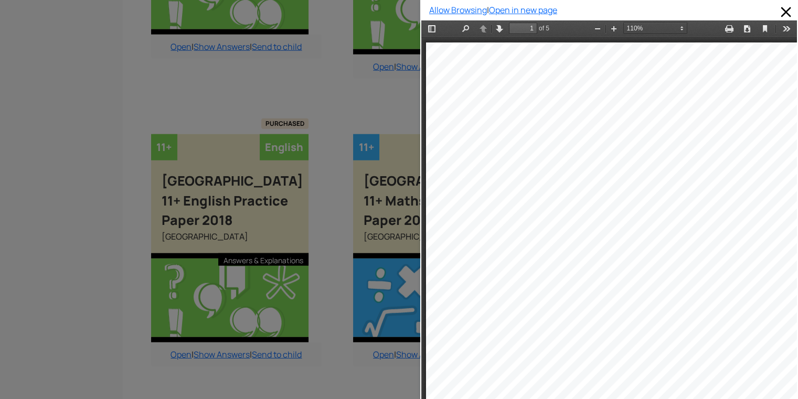
scroll to position [2577, 10]
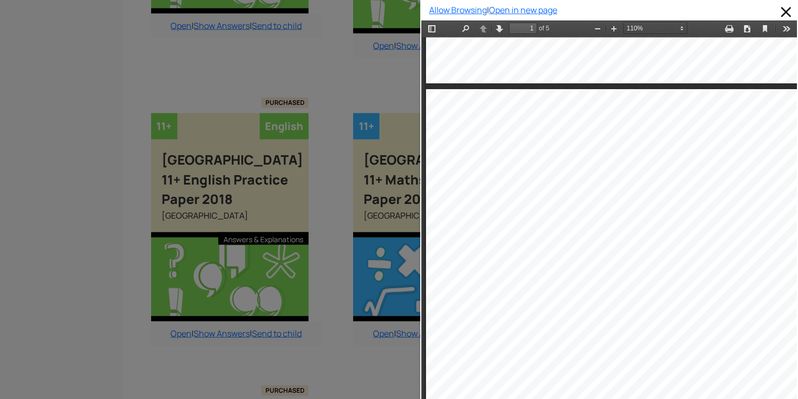
type input "2"
select select "custom"
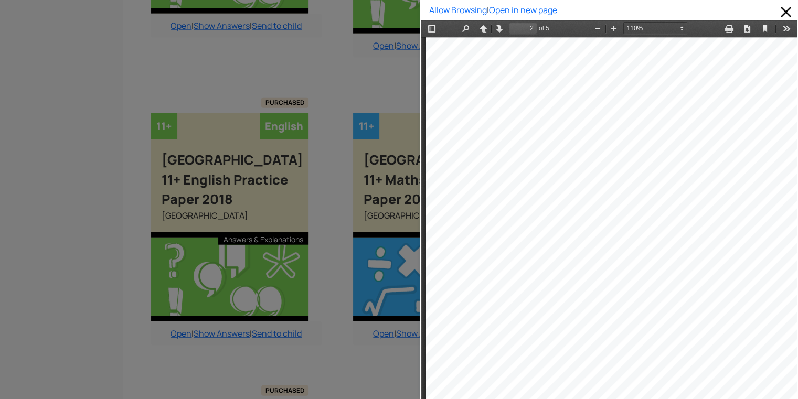
scroll to position [805, 0]
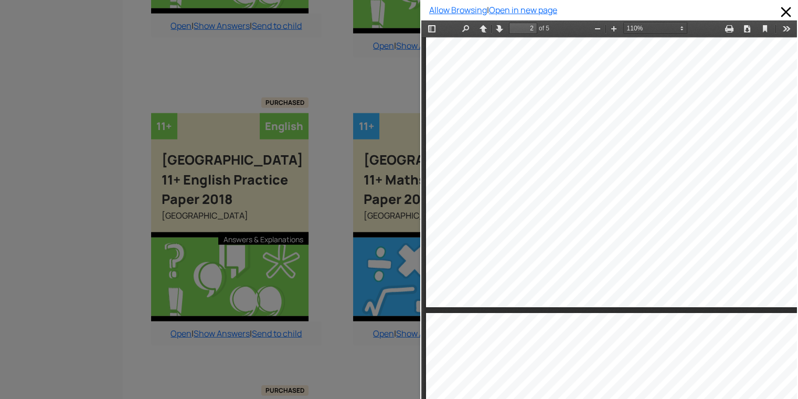
type input "3"
select select "custom"
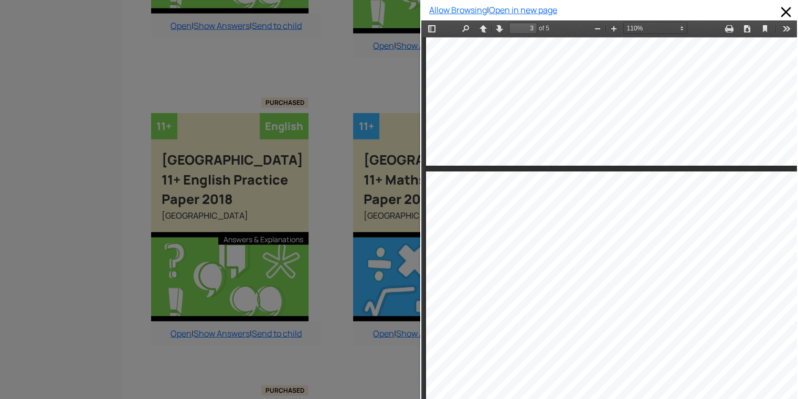
scroll to position [1057, 0]
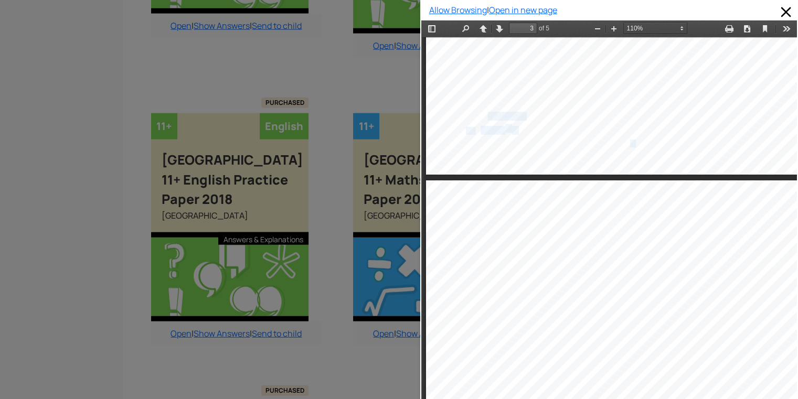
drag, startPoint x: 488, startPoint y: 112, endPoint x: 552, endPoint y: 139, distance: 69.6
type input "2"
select select "custom"
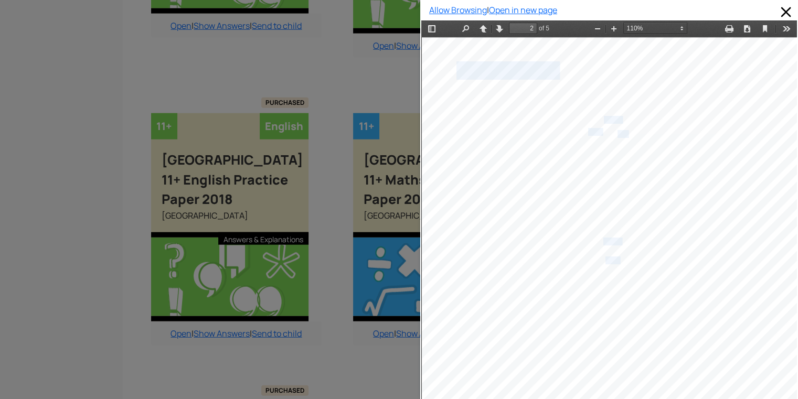
type input "3"
select select "custom"
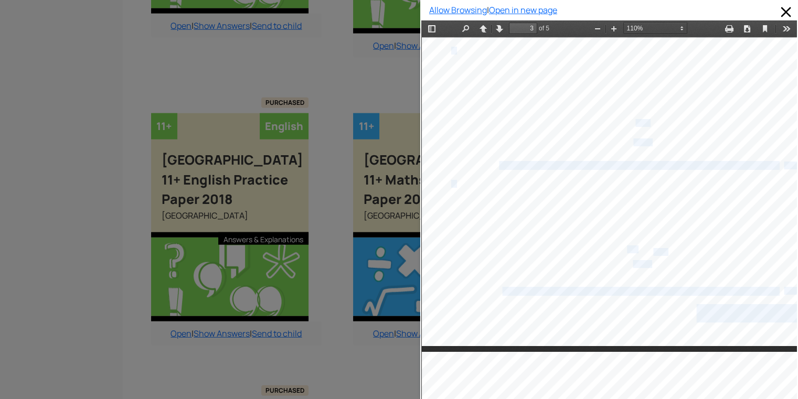
type input "2"
select select "custom"
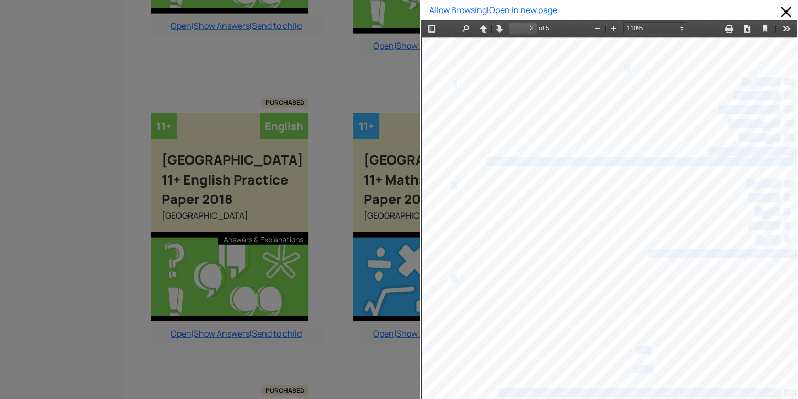
click at [552, 139] on div "1–3 Multiply each number in the oval by 100 and write the answer in the square.…" at bounding box center [628, 305] width 412 height 536
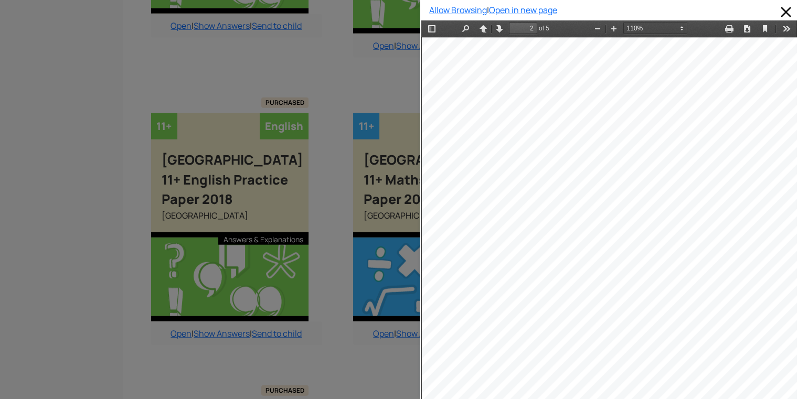
drag, startPoint x: 554, startPoint y: 145, endPoint x: 551, endPoint y: 156, distance: 11.5
click at [551, 156] on div "1–3 Multiply each number in the oval by 100 and write the answer in the square.…" at bounding box center [628, 305] width 412 height 536
click at [551, 157] on div "ork out the following, using the order of operations. Remember to do any calcul…" at bounding box center [643, 161] width 311 height 8
click at [549, 158] on div "ork out the following, using the order of operations. Remember to do any calcul…" at bounding box center [643, 161] width 311 height 8
drag, startPoint x: 544, startPoint y: 155, endPoint x: 577, endPoint y: 154, distance: 33.1
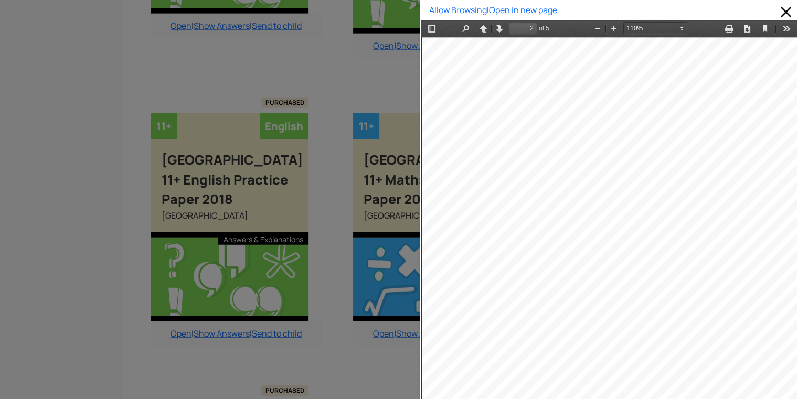
click at [577, 154] on div "1–3 Multiply each number in the oval by 100 and write the answer in the square.…" at bounding box center [628, 305] width 412 height 536
type input "1"
select select "custom"
type input "2"
select select "custom"
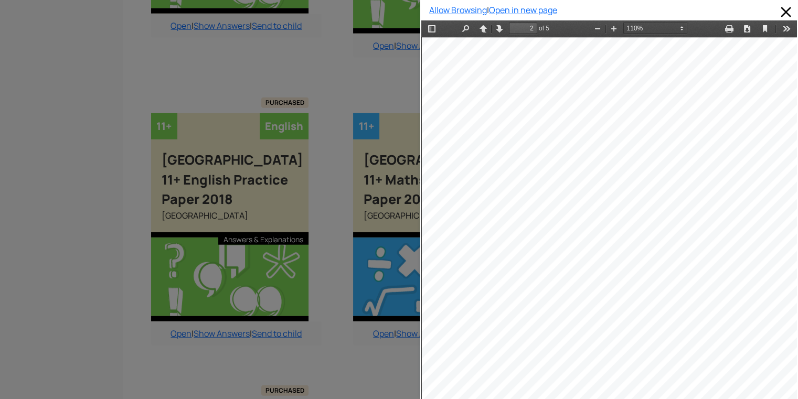
type input "3"
select select "custom"
type input "2"
select select "custom"
type input "1"
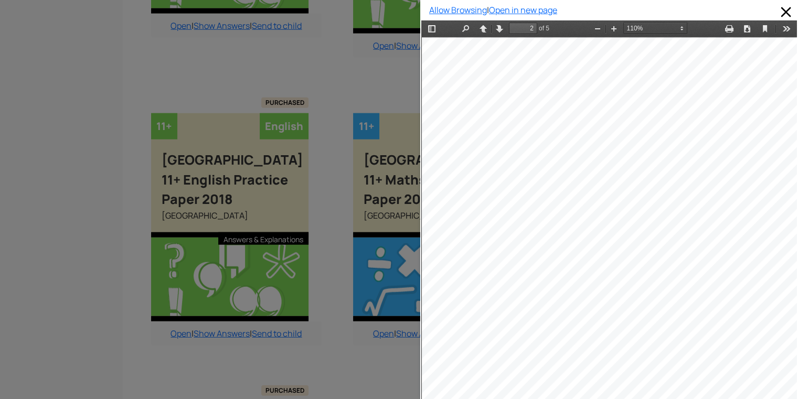
select select "custom"
type input "2"
select select "custom"
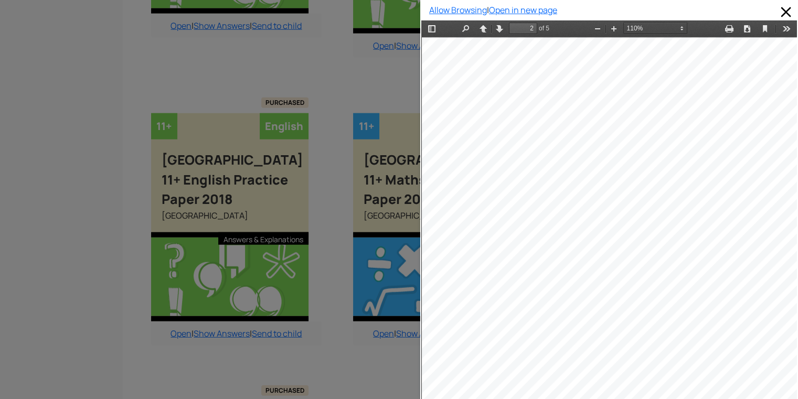
type input "1"
select select "custom"
type input "2"
select select "custom"
type input "3"
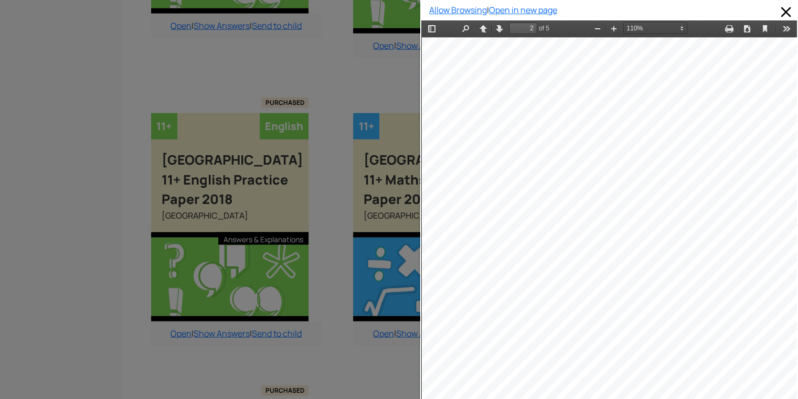
select select "custom"
type input "4"
select select "custom"
type input "5"
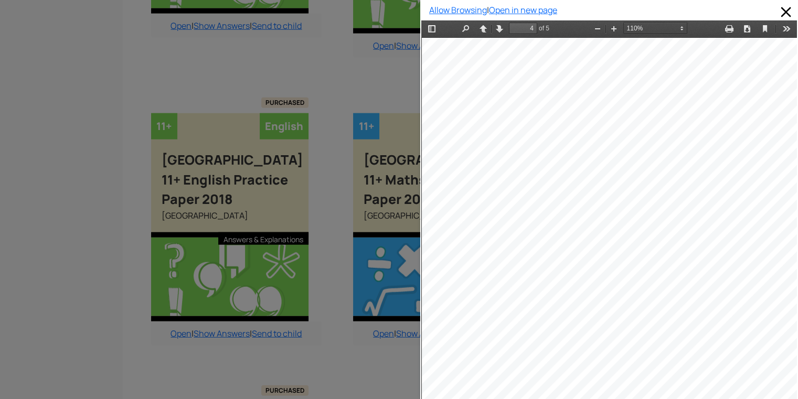
select select "custom"
type input "4"
select select "custom"
type input "3"
select select "custom"
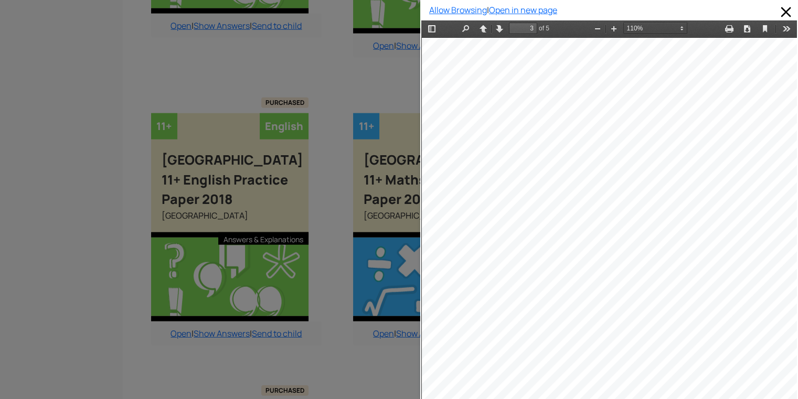
type input "4"
select select "custom"
type input "3"
select select "custom"
type input "4"
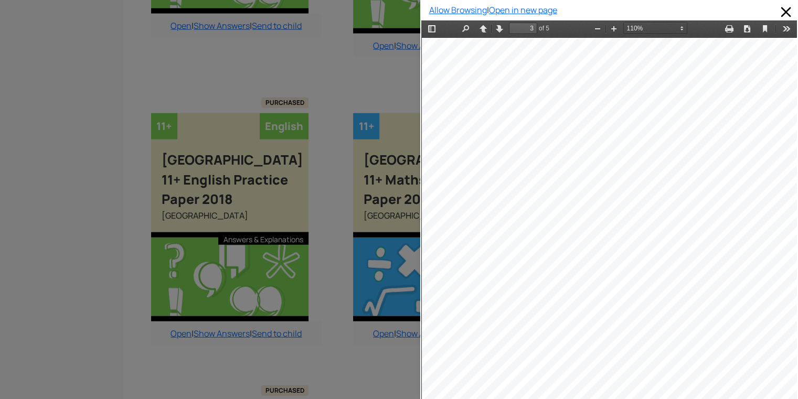
select select "custom"
type input "5"
select select "custom"
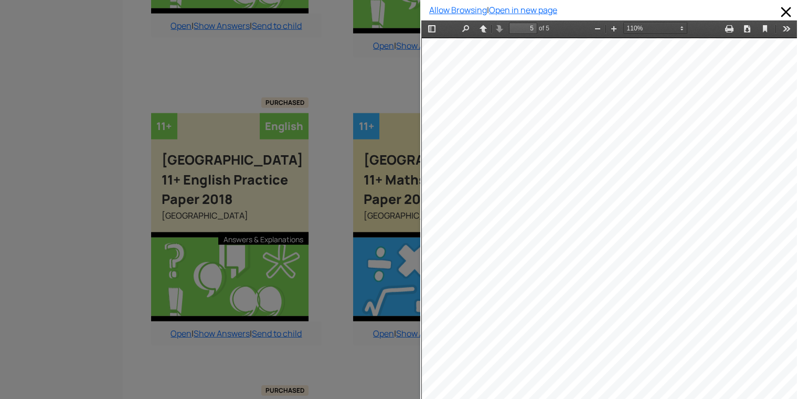
drag, startPoint x: 375, startPoint y: 98, endPoint x: 392, endPoint y: 126, distance: 33.5
click at [379, 112] on div at bounding box center [210, 199] width 420 height 399
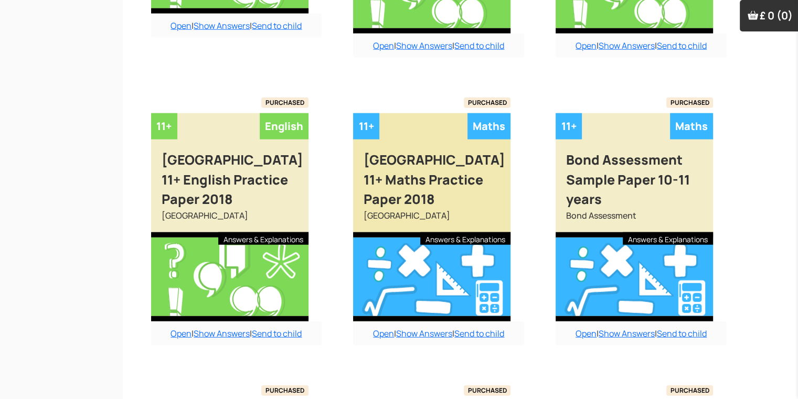
click at [392, 126] on div "Added to cart 11+ Maths Blackheath High School 11+ Maths Practice Paper 2018 Bl…" at bounding box center [431, 217] width 157 height 208
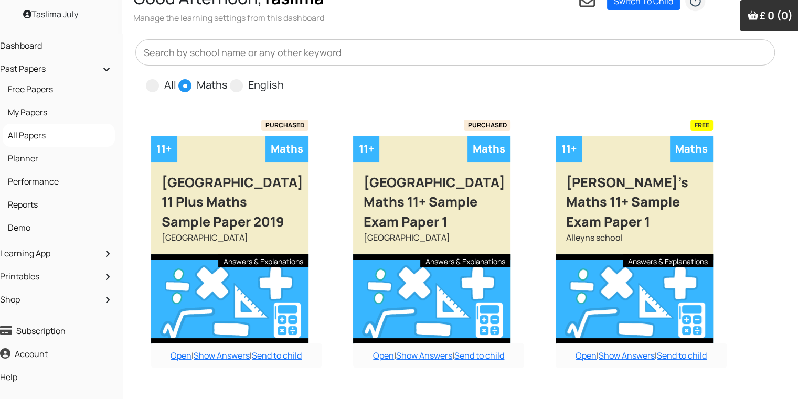
scroll to position [0, 10]
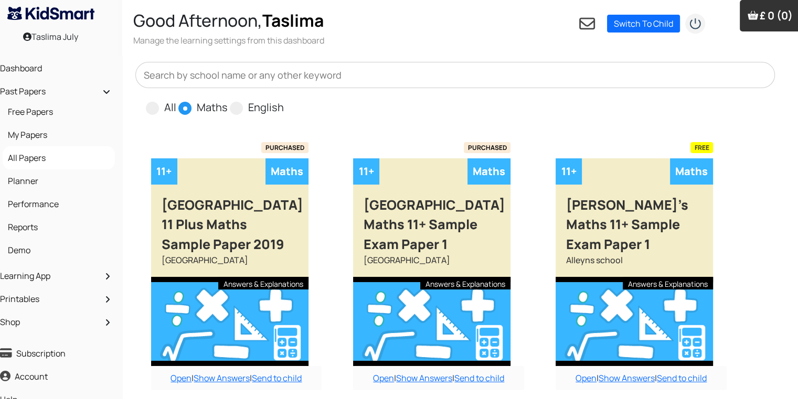
click at [193, 111] on span "Maths" at bounding box center [203, 107] width 51 height 16
click at [193, 110] on span "Maths" at bounding box center [203, 107] width 51 height 16
click at [195, 82] on input "text" at bounding box center [455, 75] width 640 height 26
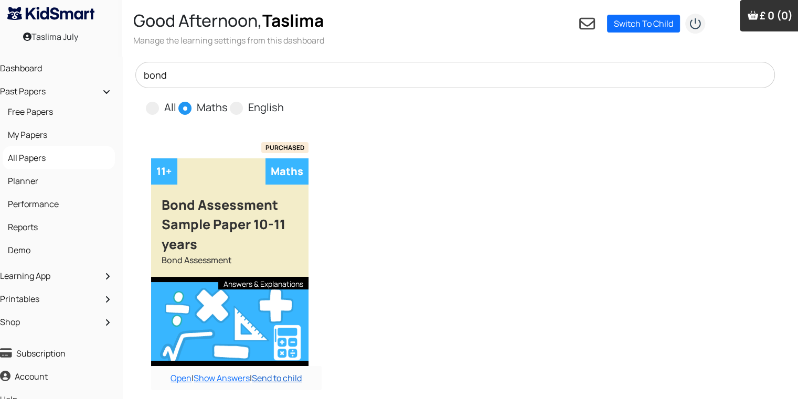
type input "bond"
click at [283, 378] on link "Send to child" at bounding box center [277, 378] width 50 height 12
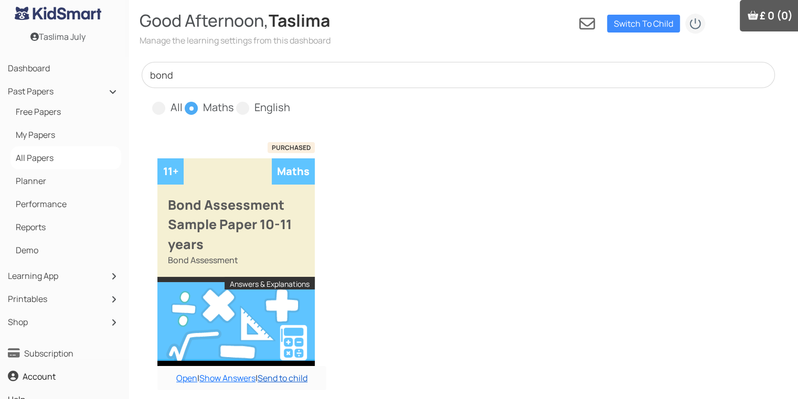
scroll to position [0, 2]
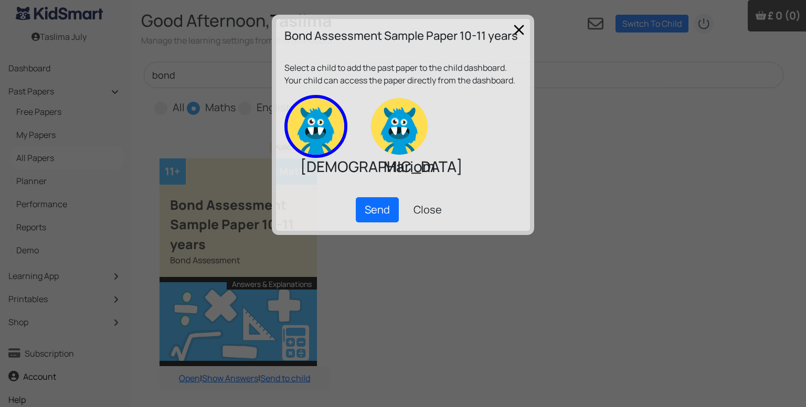
click at [325, 141] on img at bounding box center [315, 126] width 63 height 63
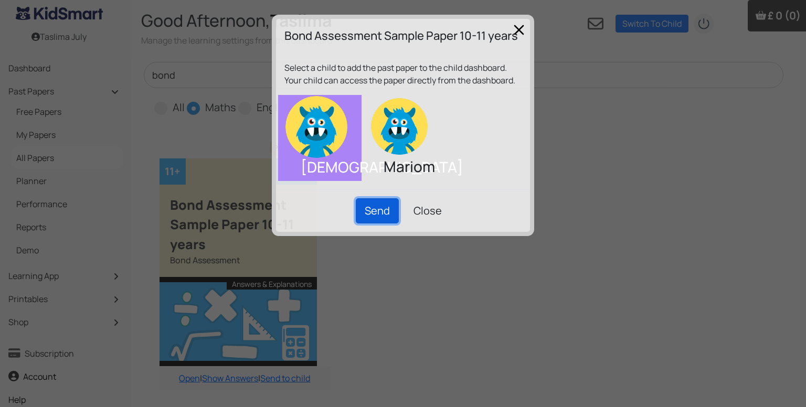
click at [372, 207] on button "Send" at bounding box center [377, 210] width 43 height 25
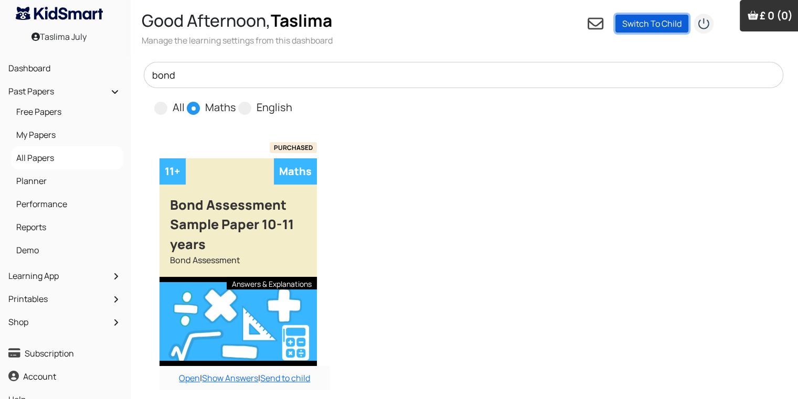
click at [639, 20] on link "Switch To Child" at bounding box center [651, 24] width 73 height 18
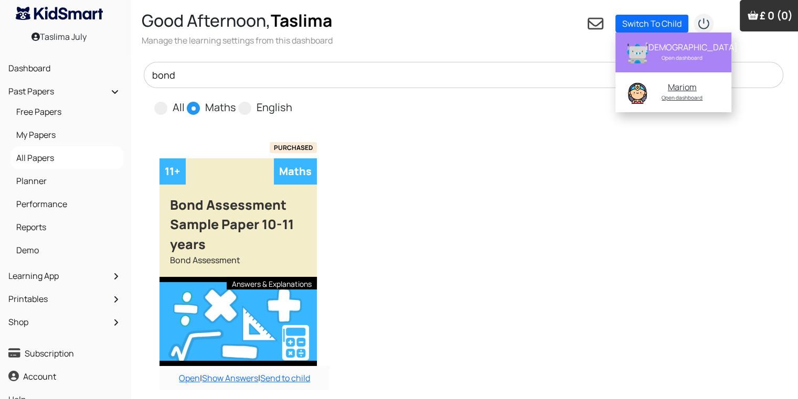
click at [640, 59] on div "Mahdi Open dashboard" at bounding box center [682, 52] width 88 height 29
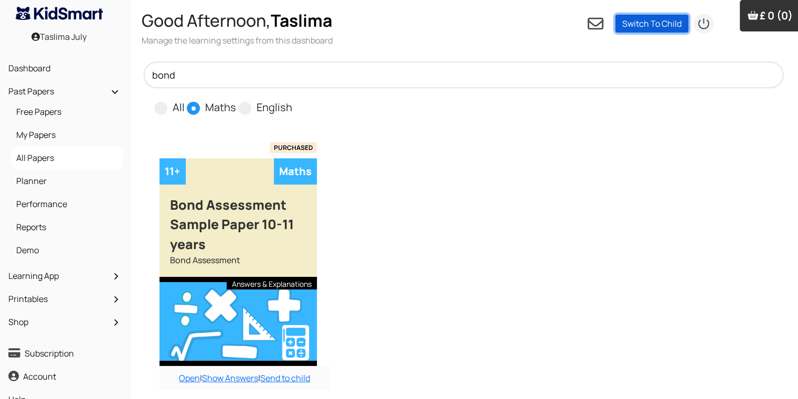
click at [655, 20] on link "Switch To Child" at bounding box center [651, 24] width 73 height 18
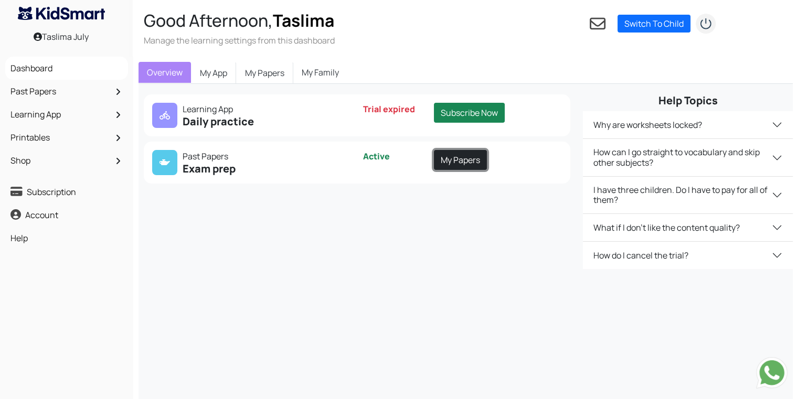
click at [468, 159] on link "My Papers" at bounding box center [460, 160] width 53 height 20
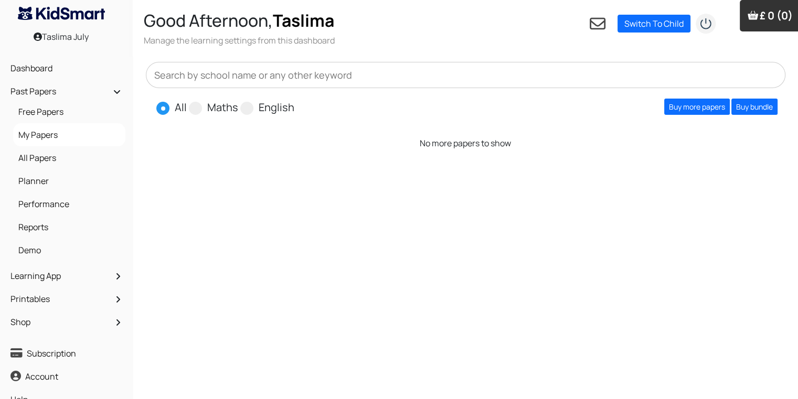
click at [362, 81] on input "text" at bounding box center [466, 75] width 640 height 26
type input "bond"
click at [197, 108] on span at bounding box center [195, 108] width 13 height 13
click at [238, 106] on input "Maths" at bounding box center [241, 103] width 7 height 7
radio input "true"
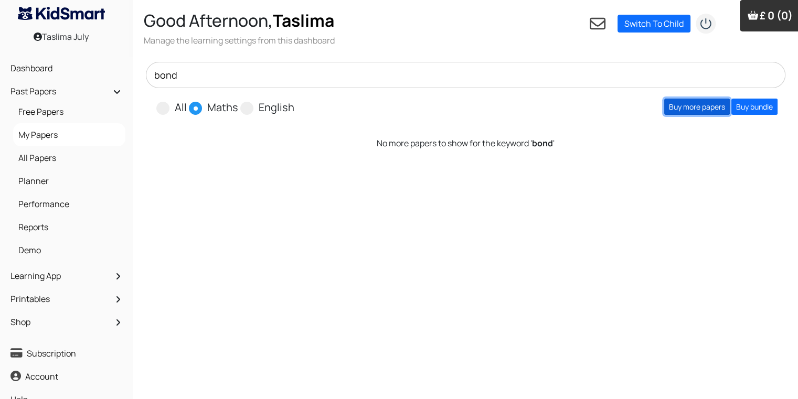
click at [685, 106] on link "Buy more papers" at bounding box center [697, 107] width 66 height 16
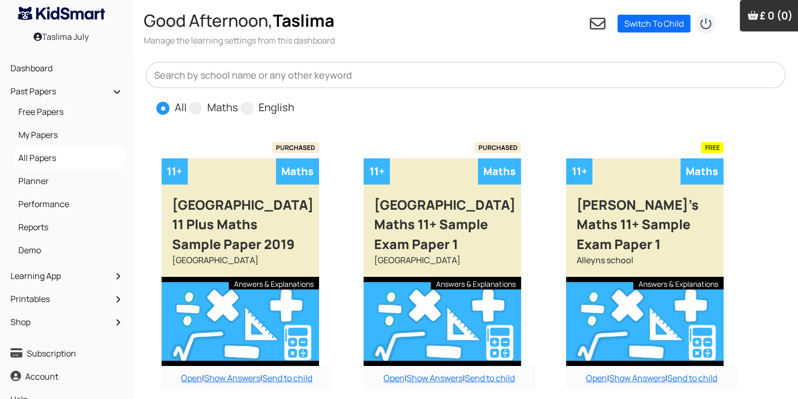
click at [342, 85] on input "text" at bounding box center [466, 75] width 640 height 26
type input "bond"
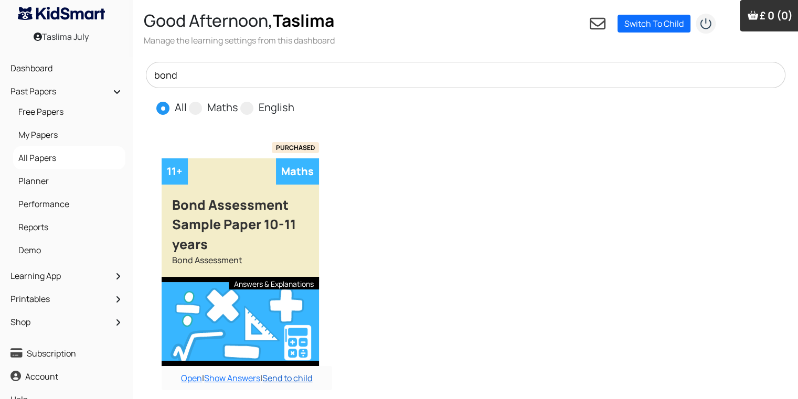
click at [283, 380] on link "Send to child" at bounding box center [287, 378] width 50 height 12
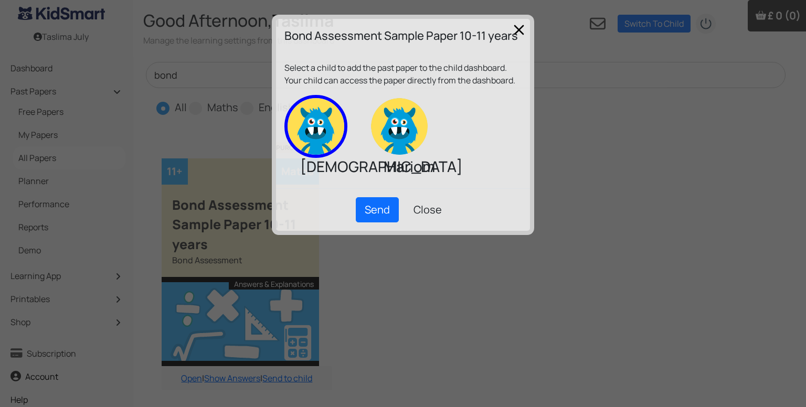
click at [322, 136] on img at bounding box center [315, 126] width 63 height 63
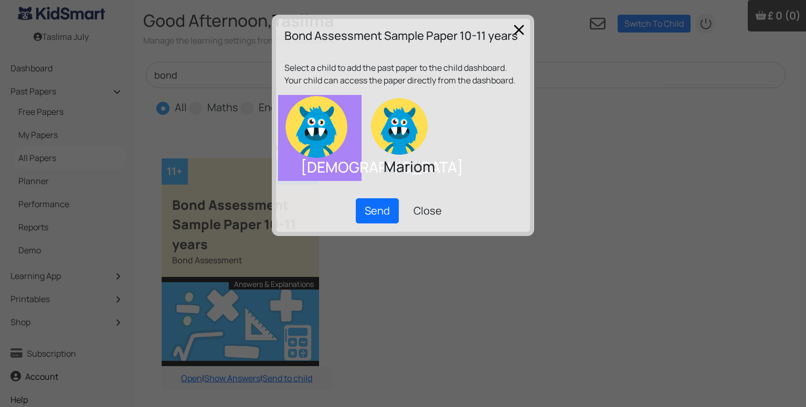
click at [434, 132] on div at bounding box center [403, 126] width 71 height 63
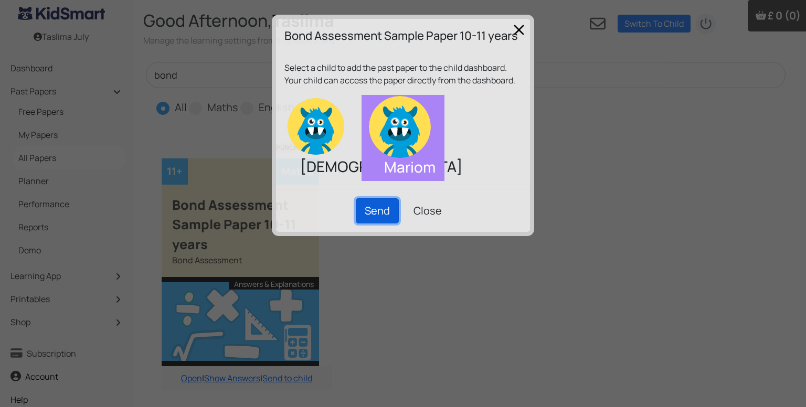
click at [371, 210] on button "Send" at bounding box center [377, 210] width 43 height 25
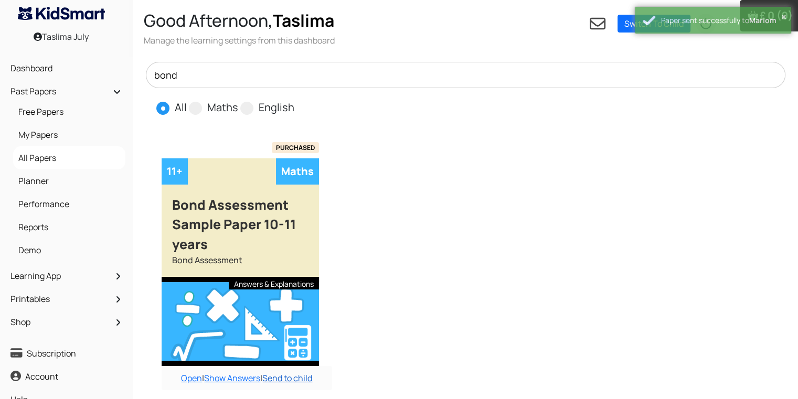
click at [300, 376] on link "Send to child" at bounding box center [287, 378] width 50 height 12
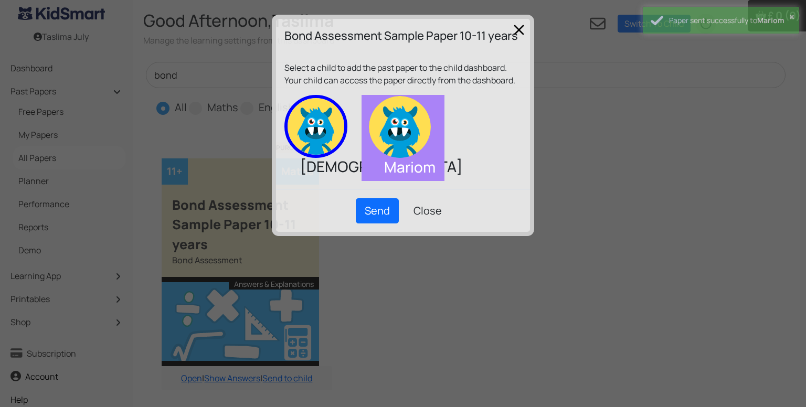
click at [323, 152] on img at bounding box center [315, 126] width 63 height 63
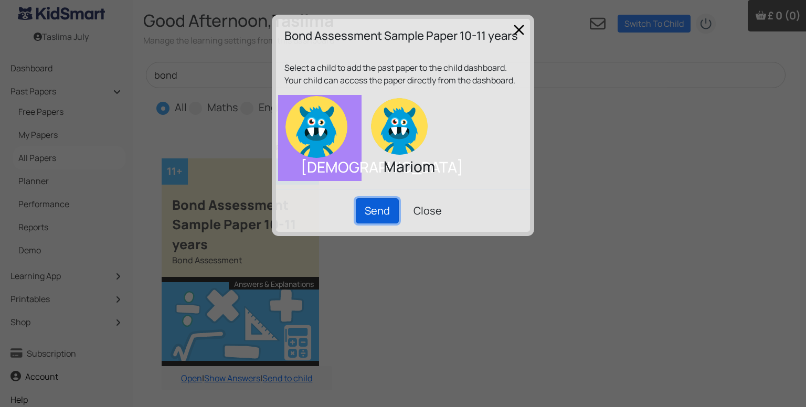
click at [372, 215] on button "Send" at bounding box center [377, 210] width 43 height 25
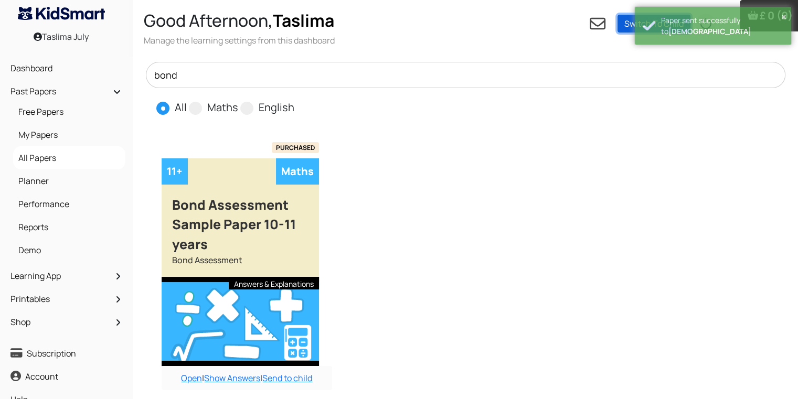
click at [631, 23] on link "Switch To Child" at bounding box center [653, 24] width 73 height 18
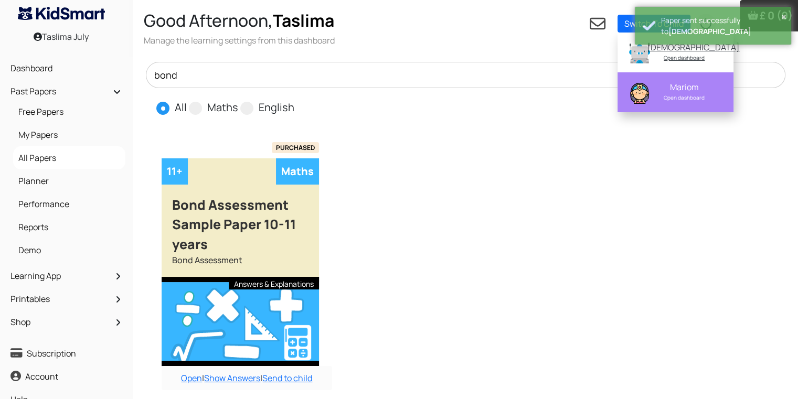
click at [640, 92] on div "Mariom Open dashboard" at bounding box center [684, 92] width 88 height 29
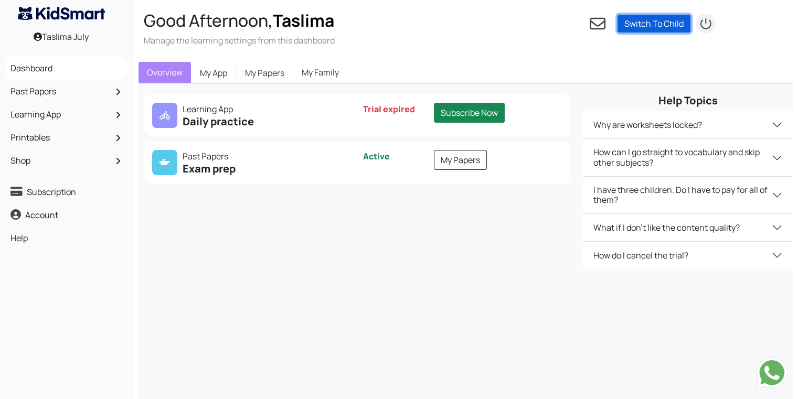
click at [639, 24] on link "Switch To Child" at bounding box center [653, 24] width 73 height 18
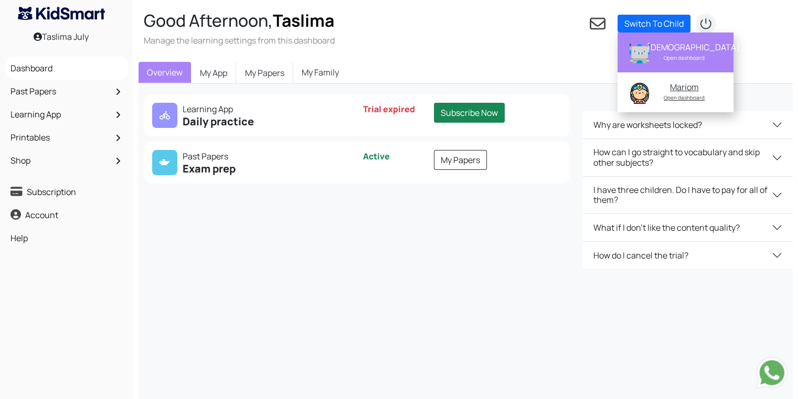
click at [642, 61] on div "Mahdi Open dashboard" at bounding box center [684, 52] width 88 height 29
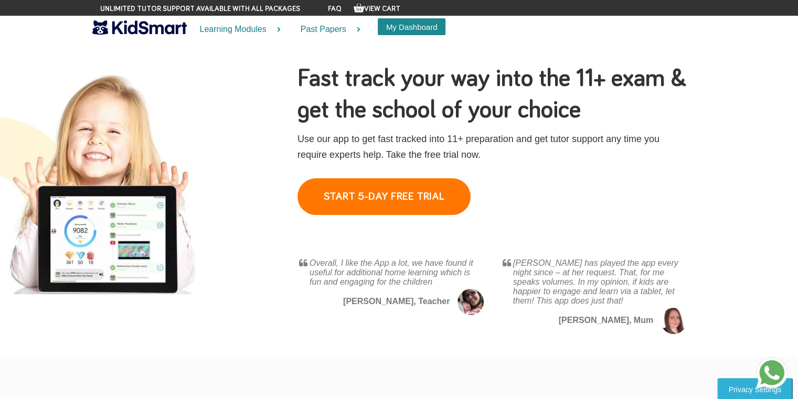
click at [409, 22] on button "My Dashboard" at bounding box center [412, 26] width 68 height 17
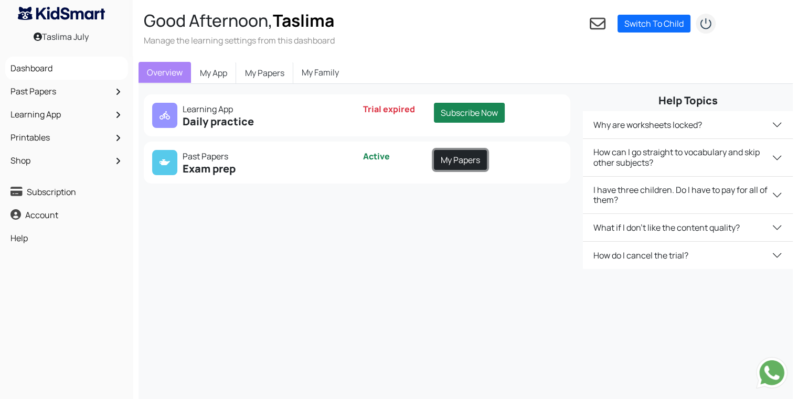
click at [474, 164] on link "My Papers" at bounding box center [460, 160] width 53 height 20
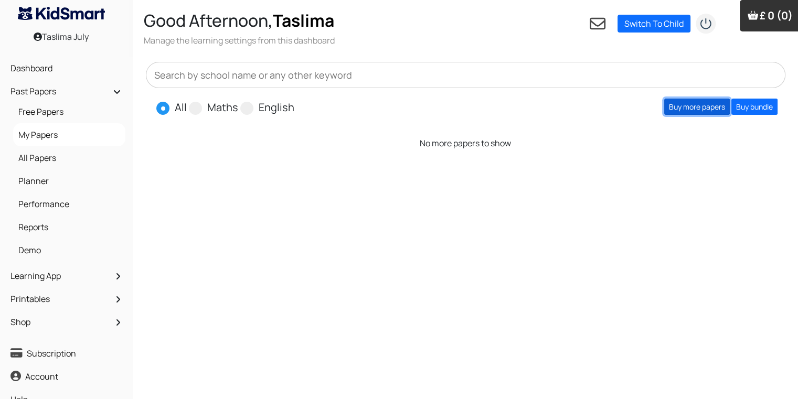
click at [673, 101] on link "Buy more papers" at bounding box center [697, 107] width 66 height 16
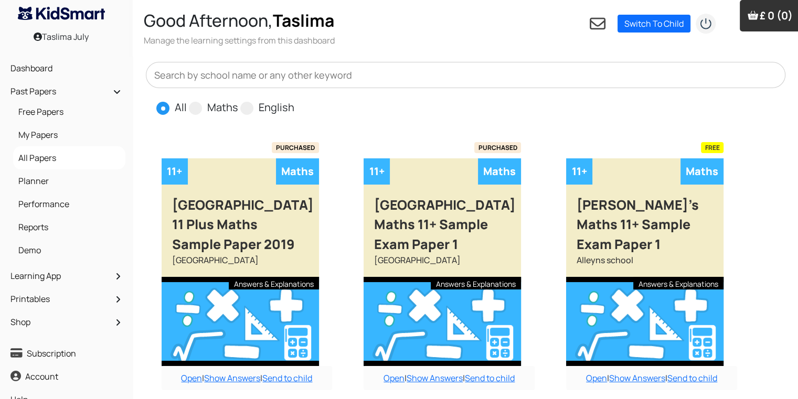
click at [565, 82] on input "text" at bounding box center [466, 75] width 640 height 26
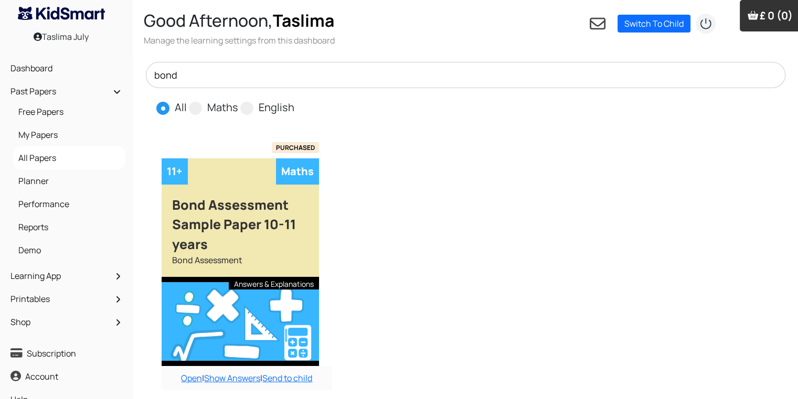
type input "bond"
click at [253, 197] on div "Bond Assessment Sample Paper 10-11 years" at bounding box center [240, 220] width 157 height 70
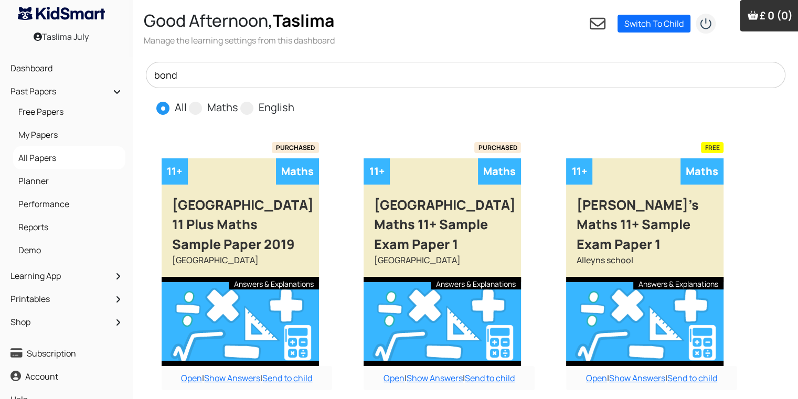
click at [246, 76] on input "bond" at bounding box center [466, 75] width 640 height 26
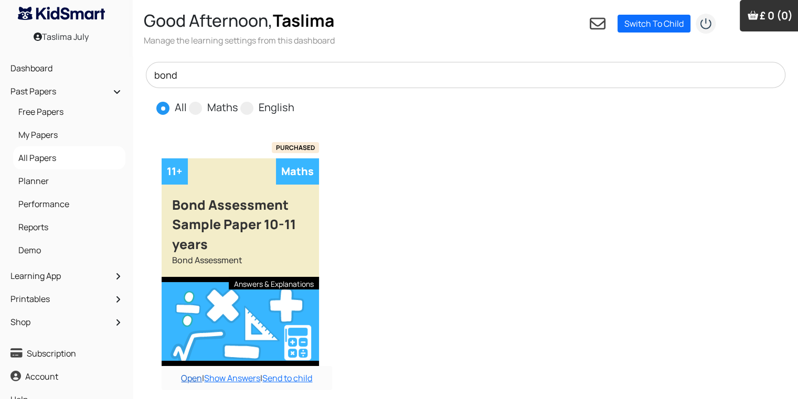
click at [188, 377] on link "Open" at bounding box center [191, 378] width 21 height 12
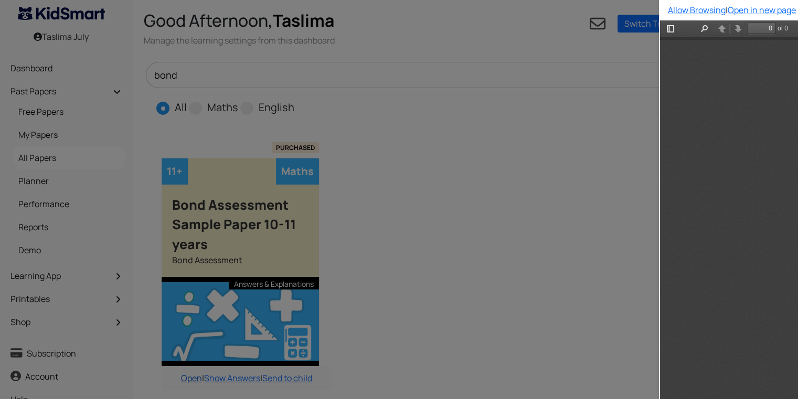
type input "5"
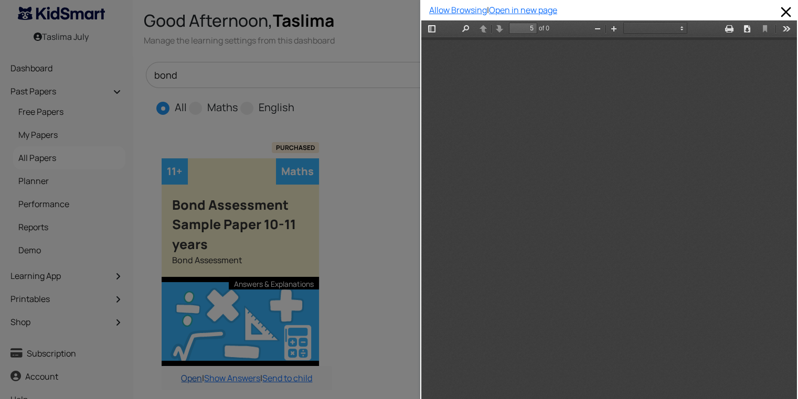
select select "custom"
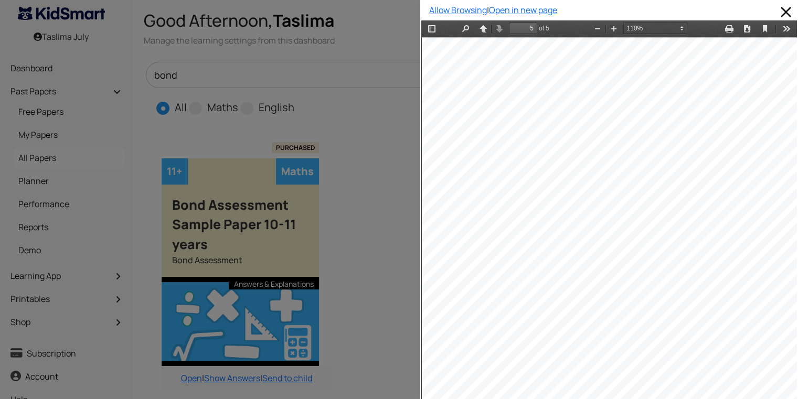
scroll to position [2293, 4]
type input "3"
select select "custom"
type input "2"
select select "custom"
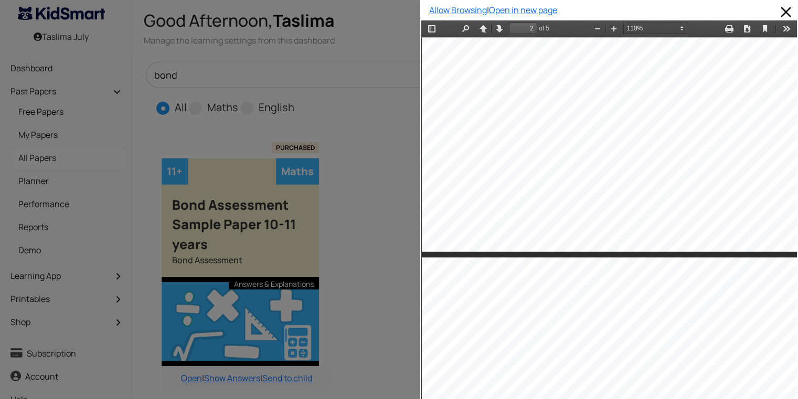
type input "1"
select select "custom"
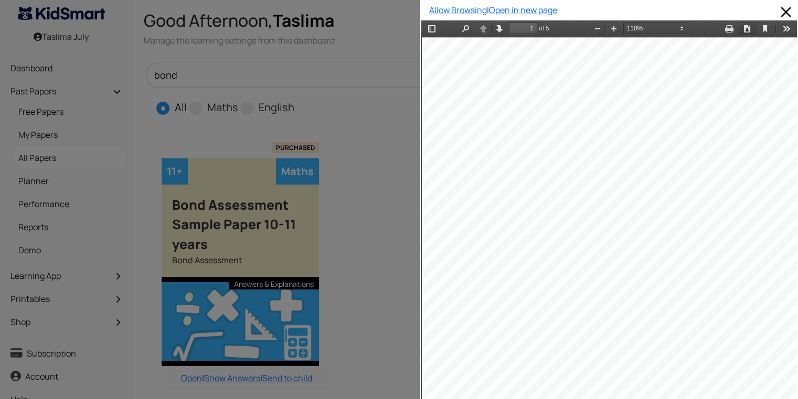
scroll to position [63, 4]
click at [740, 26] on button "Download" at bounding box center [747, 28] width 17 height 13
click at [400, 93] on div at bounding box center [210, 199] width 420 height 399
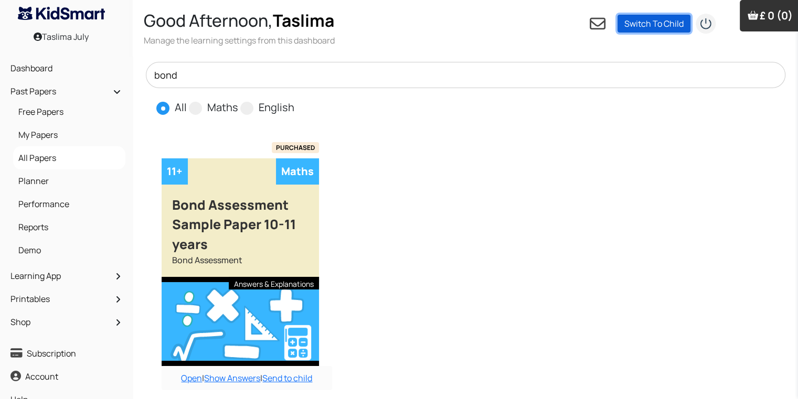
click at [632, 26] on link "Switch To Child" at bounding box center [653, 24] width 73 height 18
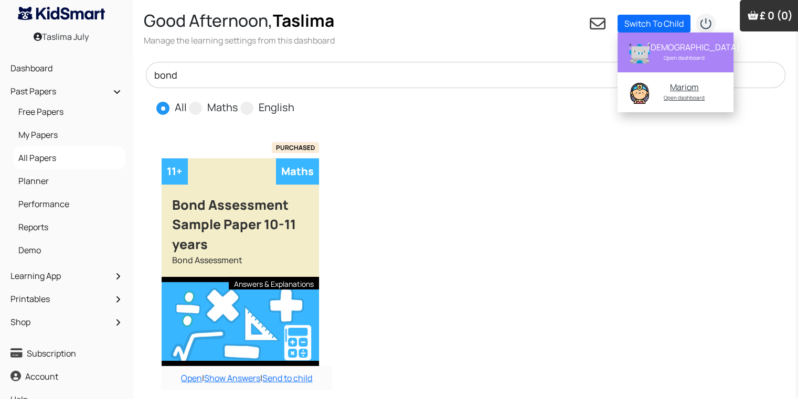
click at [655, 48] on div "[DEMOGRAPHIC_DATA]" at bounding box center [684, 47] width 76 height 10
